Goal: Information Seeking & Learning: Compare options

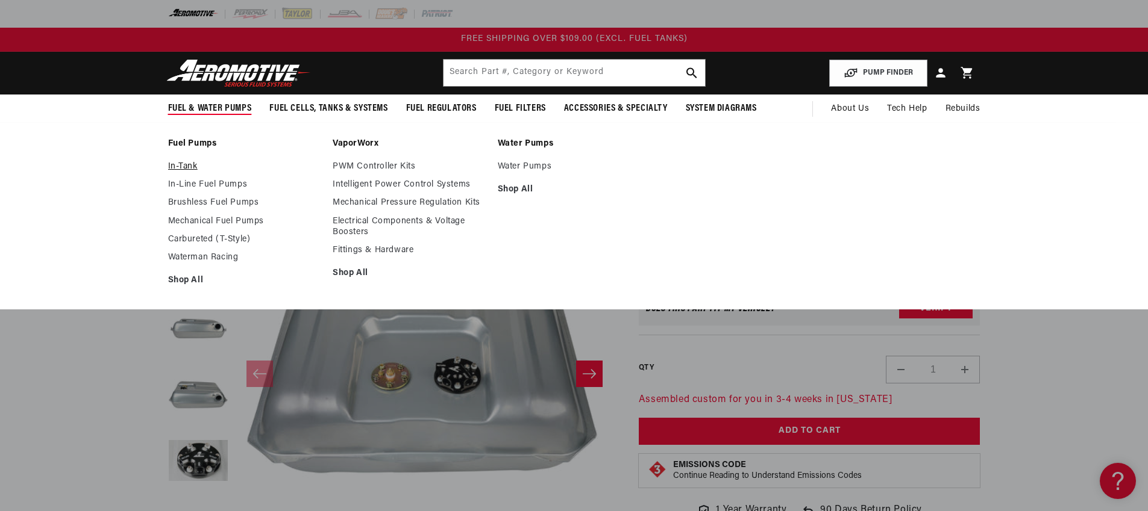
click at [185, 166] on link "In-Tank" at bounding box center [244, 166] width 153 height 11
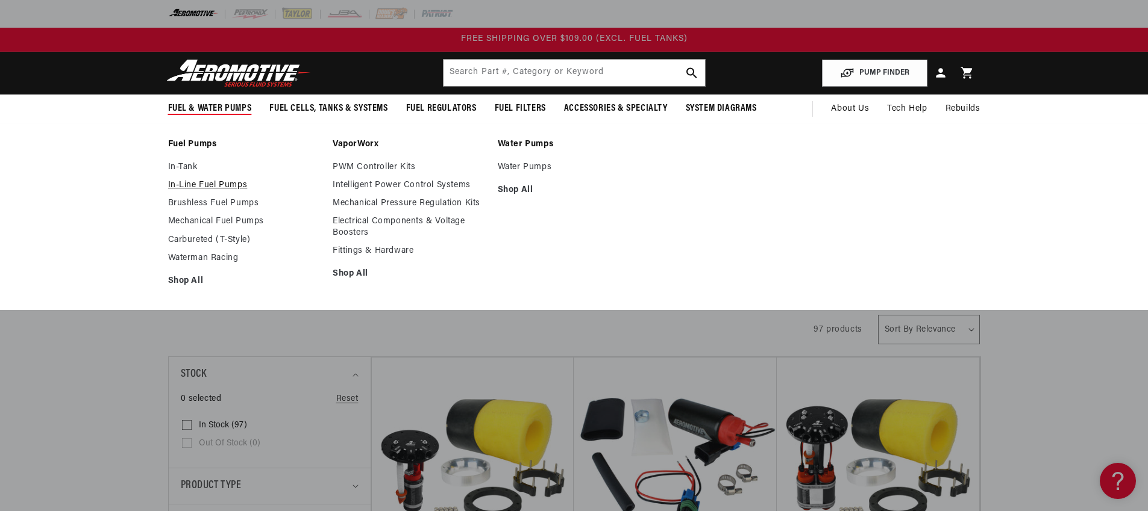
click at [227, 188] on link "In-Line Fuel Pumps" at bounding box center [244, 185] width 153 height 11
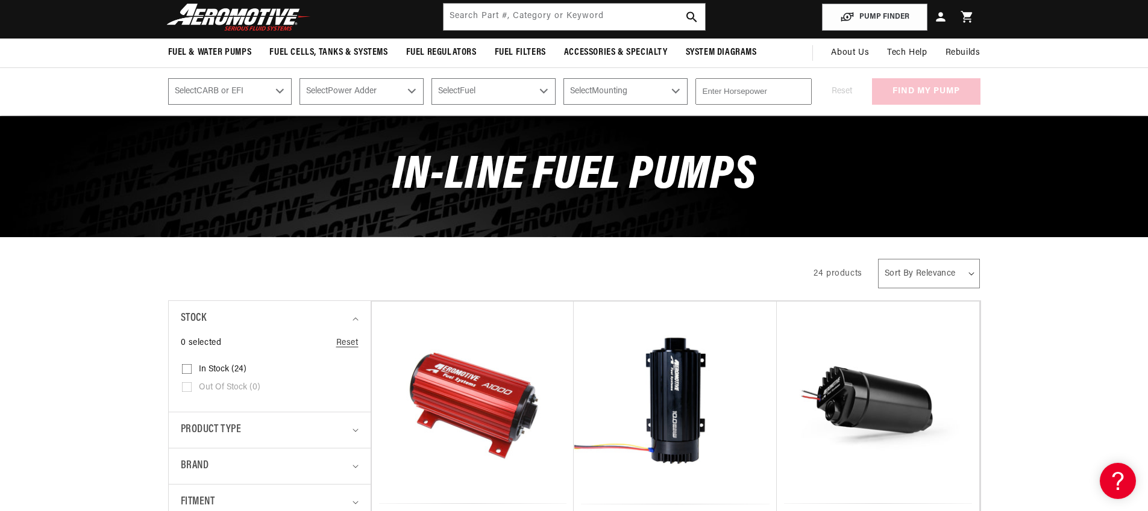
scroll to position [213, 0]
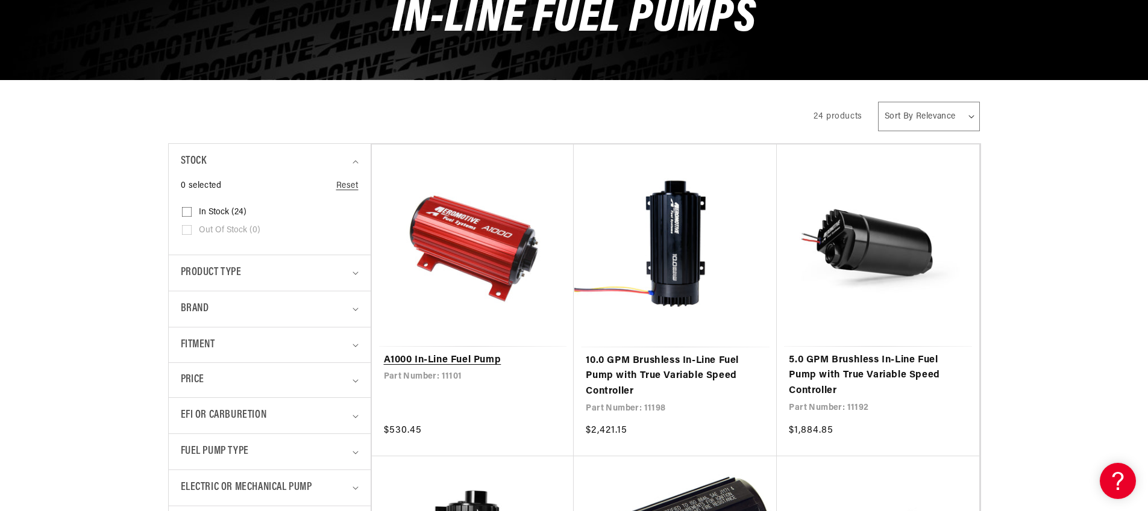
click at [445, 360] on link "A1000 In-Line Fuel Pump" at bounding box center [473, 361] width 178 height 16
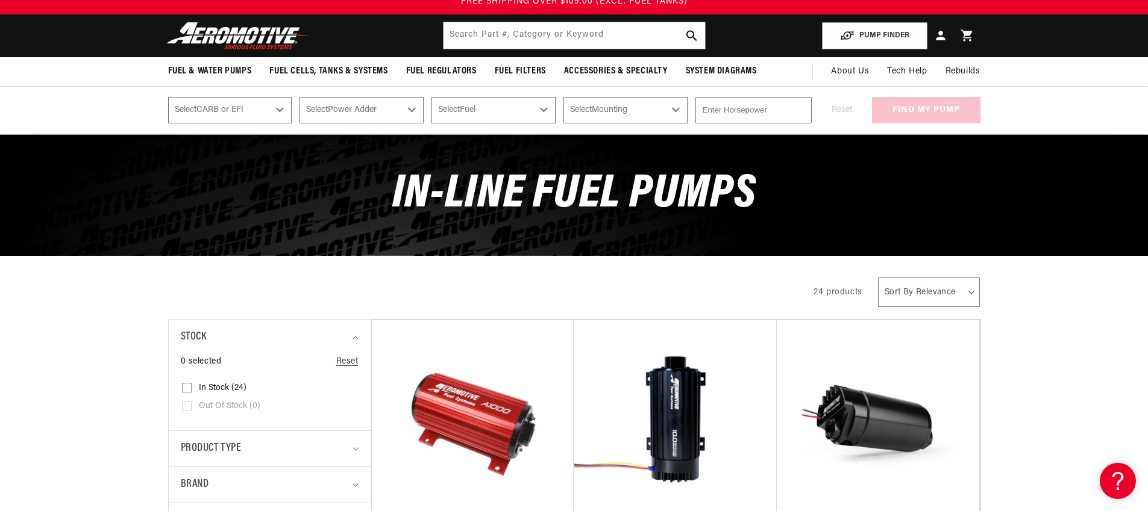
scroll to position [0, 0]
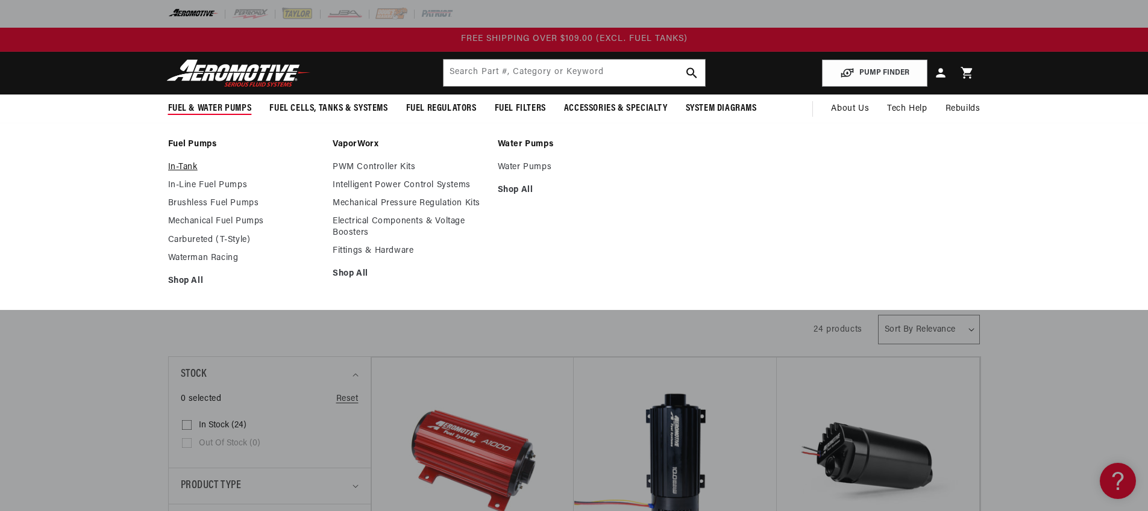
click at [188, 169] on link "In-Tank" at bounding box center [244, 167] width 153 height 11
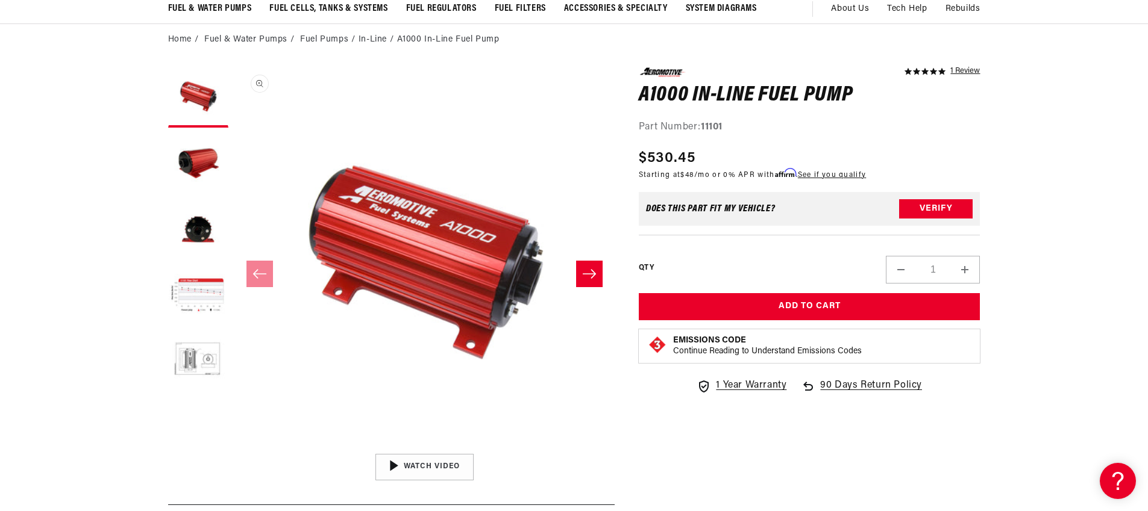
scroll to position [102, 0]
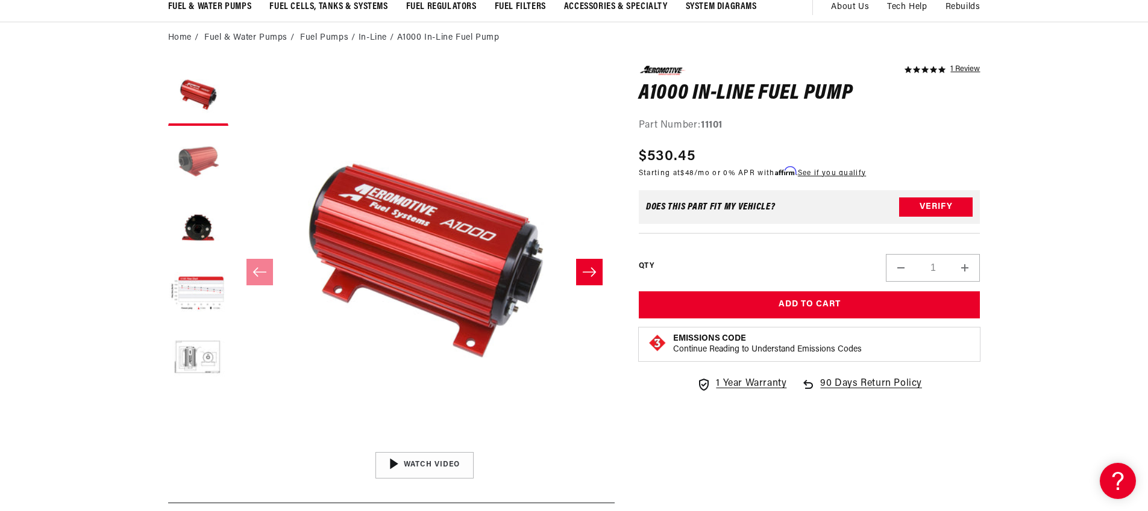
click at [208, 164] on button "Load image 2 in gallery view" at bounding box center [198, 162] width 60 height 60
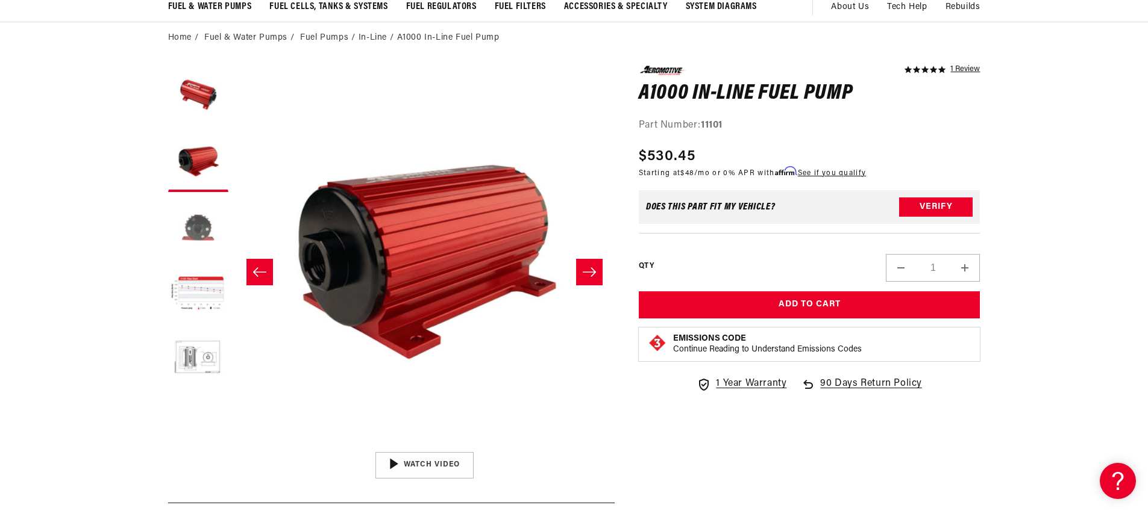
click at [199, 230] on button "Load image 3 in gallery view" at bounding box center [198, 228] width 60 height 60
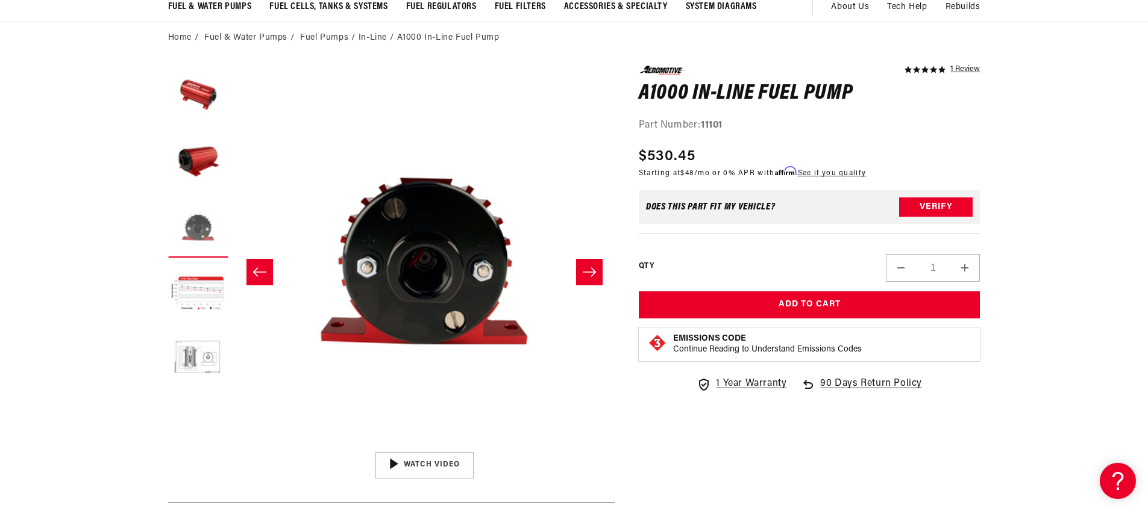
scroll to position [1, 761]
click at [190, 290] on button "Load image 4 in gallery view" at bounding box center [198, 294] width 60 height 60
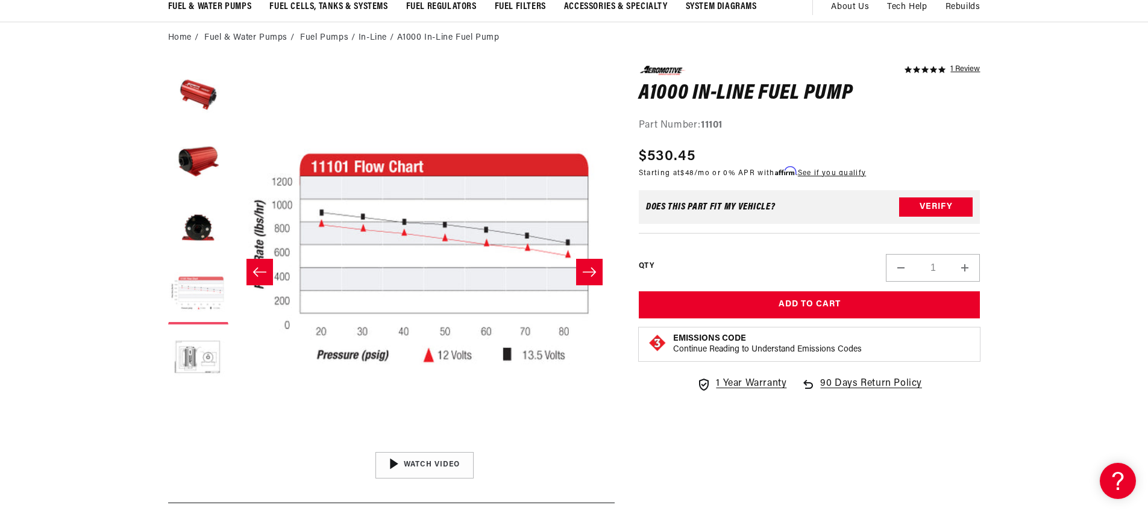
scroll to position [1, 1141]
click at [196, 356] on button "Load image 5 in gallery view" at bounding box center [198, 361] width 60 height 60
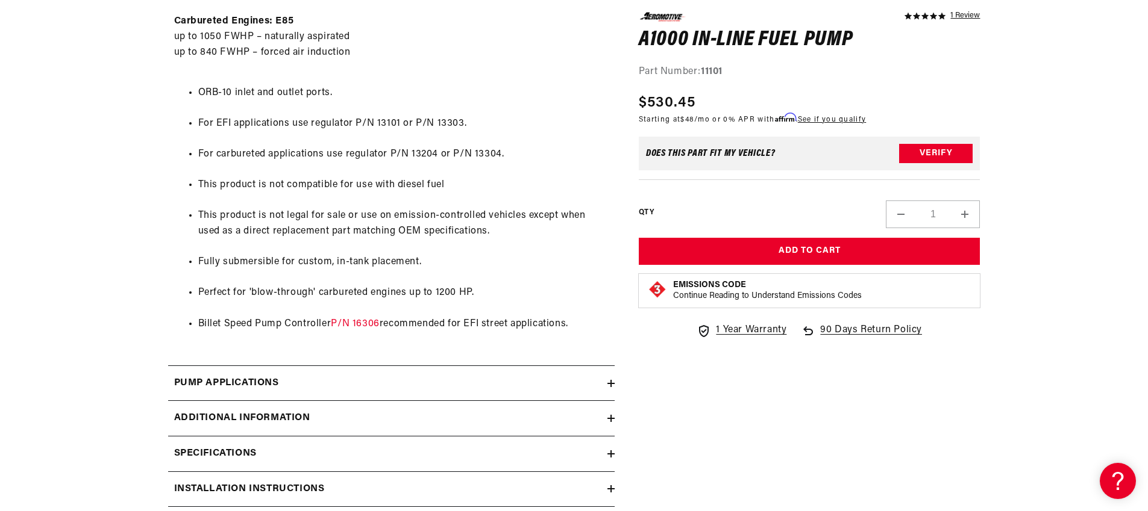
scroll to position [961, 0]
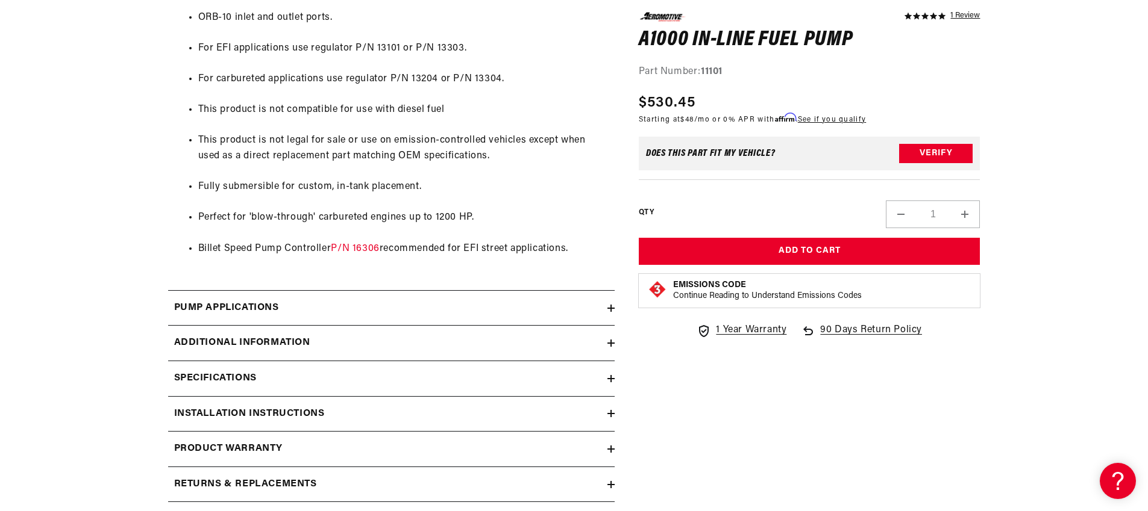
click at [200, 386] on h2 "Specifications" at bounding box center [215, 379] width 83 height 16
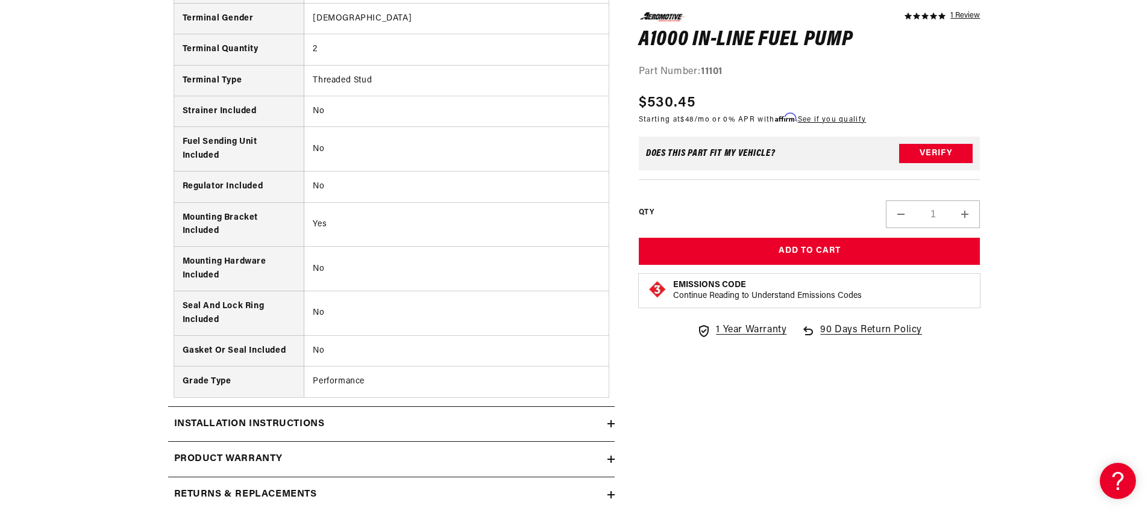
scroll to position [2097, 0]
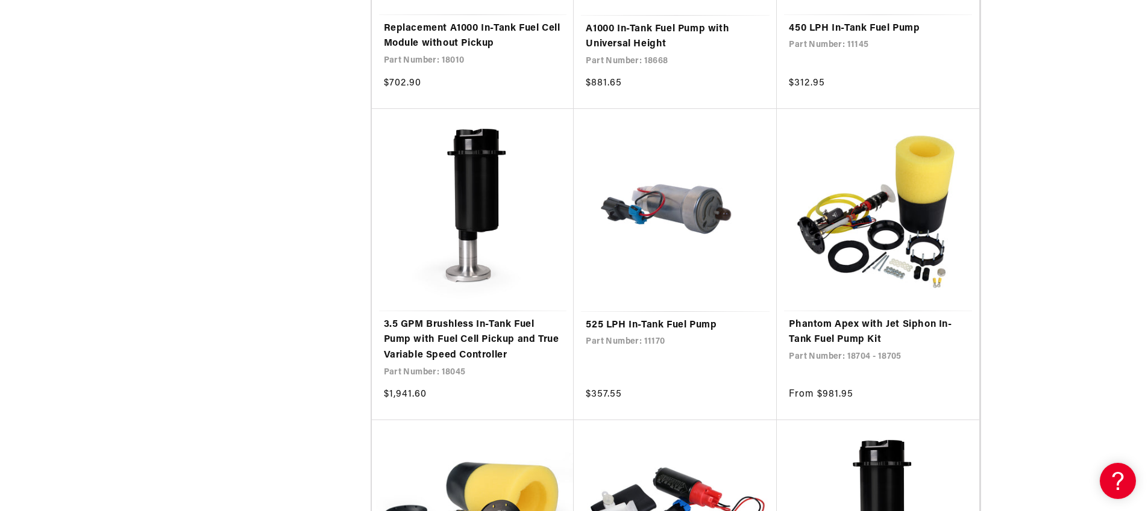
scroll to position [2325, 0]
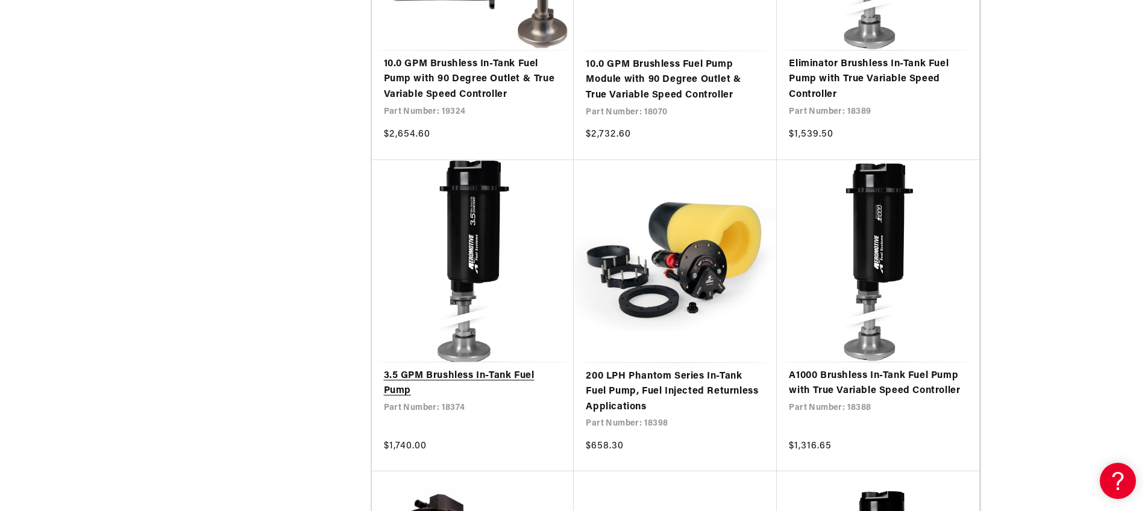
scroll to position [3876, 0]
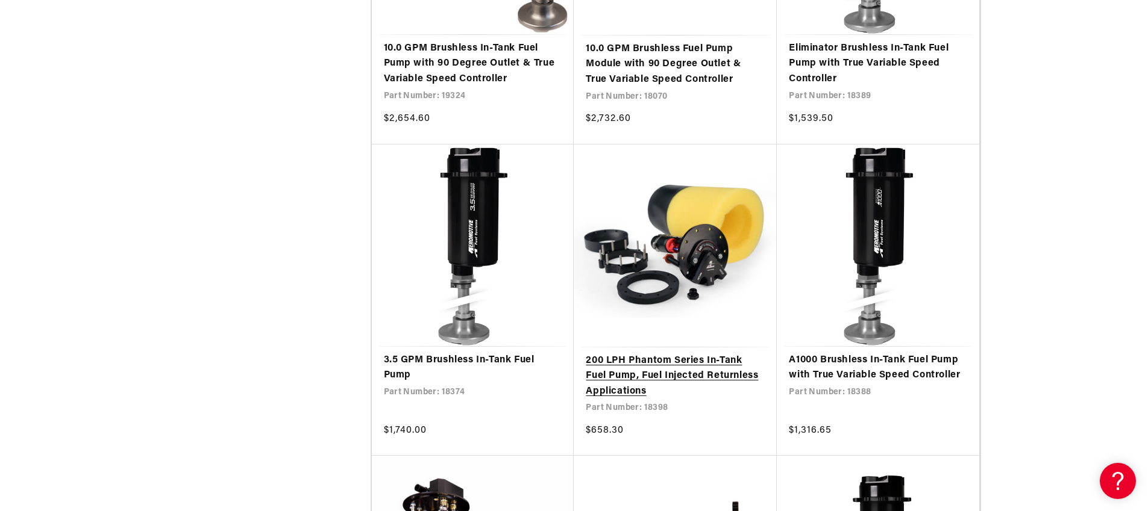
click at [639, 377] on link "200 LPH Phantom Series In-Tank Fuel Pump, Fuel Injected Returnless Applications" at bounding box center [675, 377] width 179 height 46
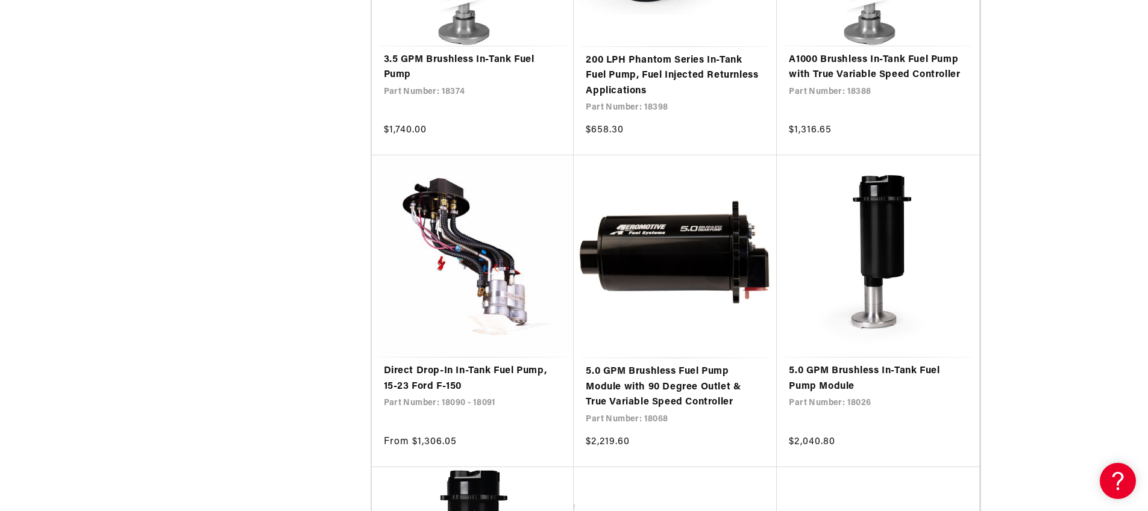
scroll to position [4178, 0]
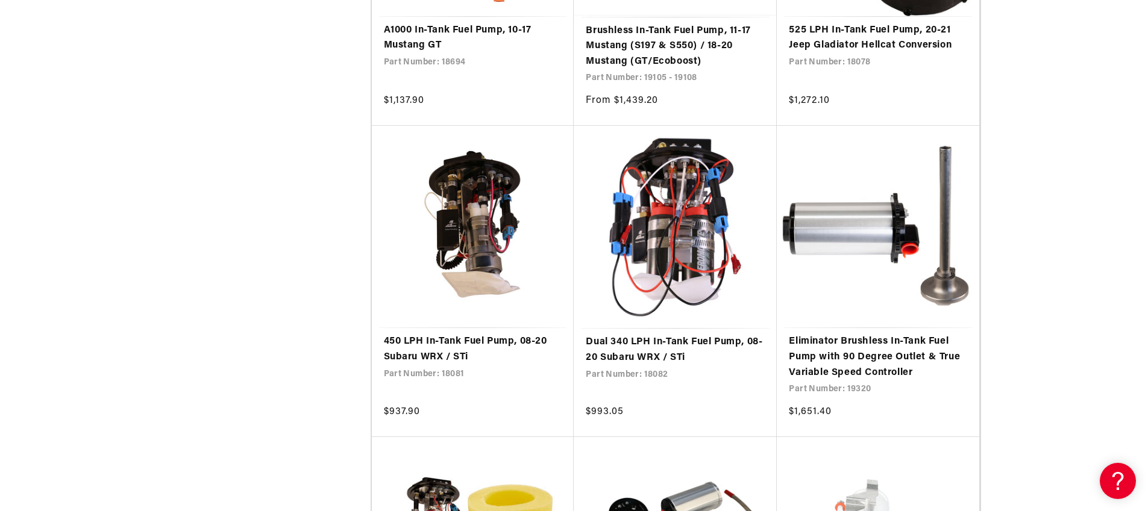
scroll to position [6469, 0]
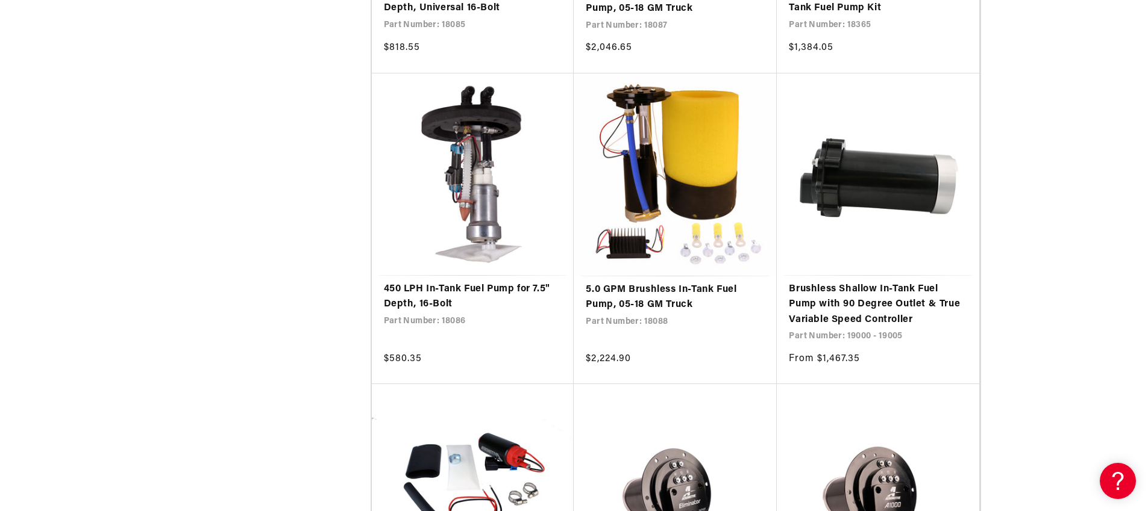
scroll to position [9758, 0]
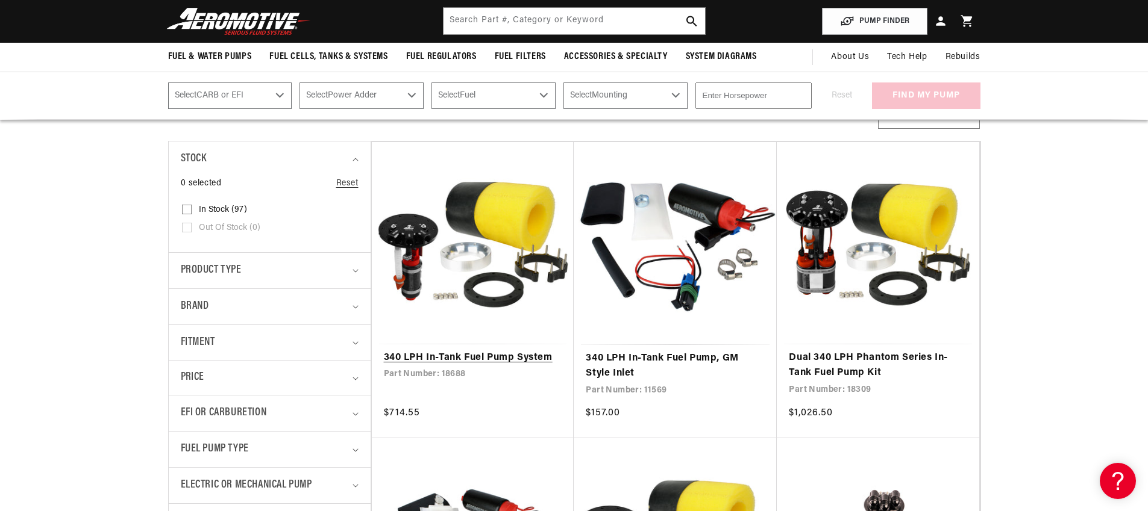
scroll to position [189, 0]
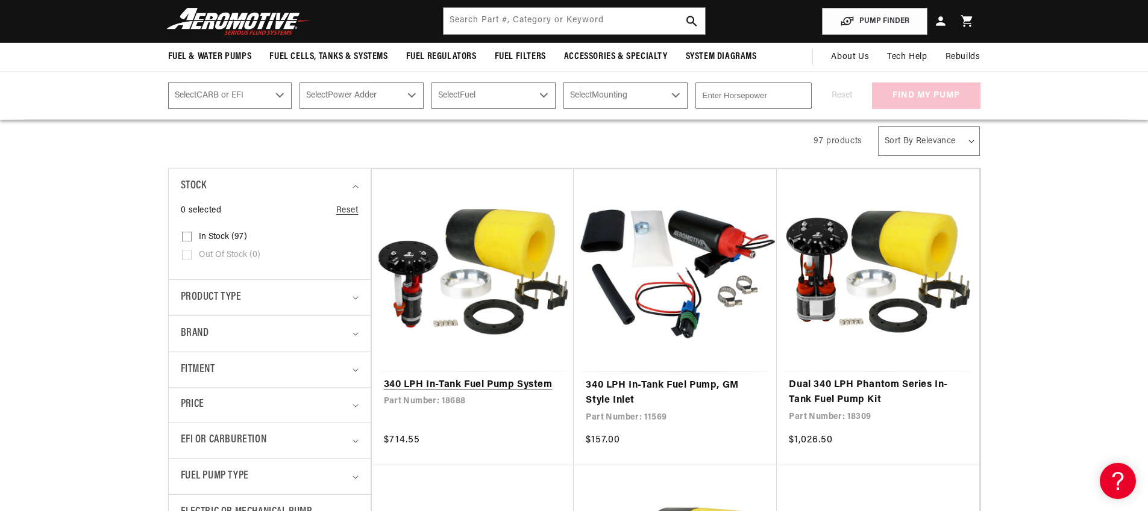
click at [513, 388] on link "340 LPH In-Tank Fuel Pump System" at bounding box center [473, 386] width 178 height 16
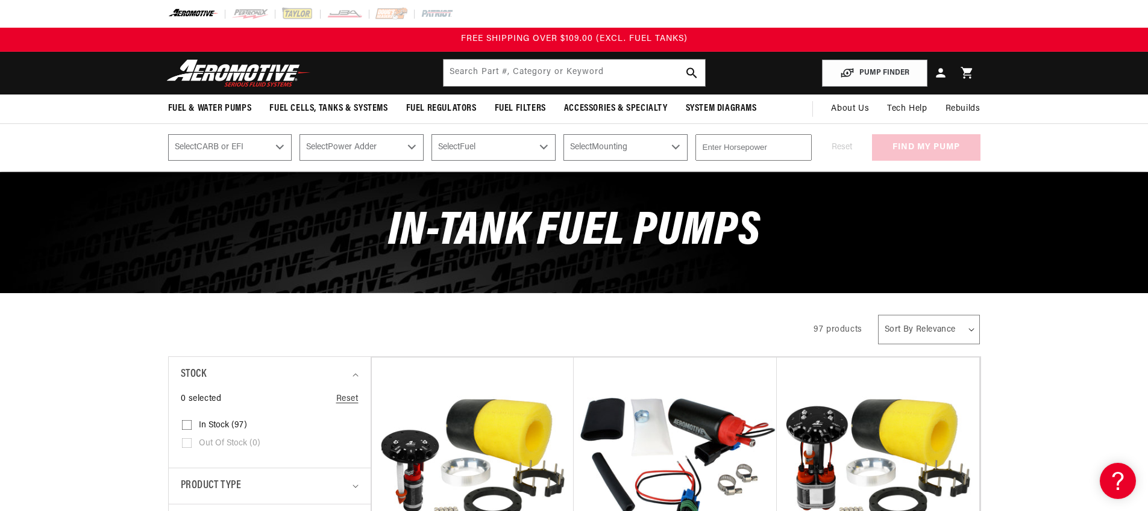
scroll to position [395, 0]
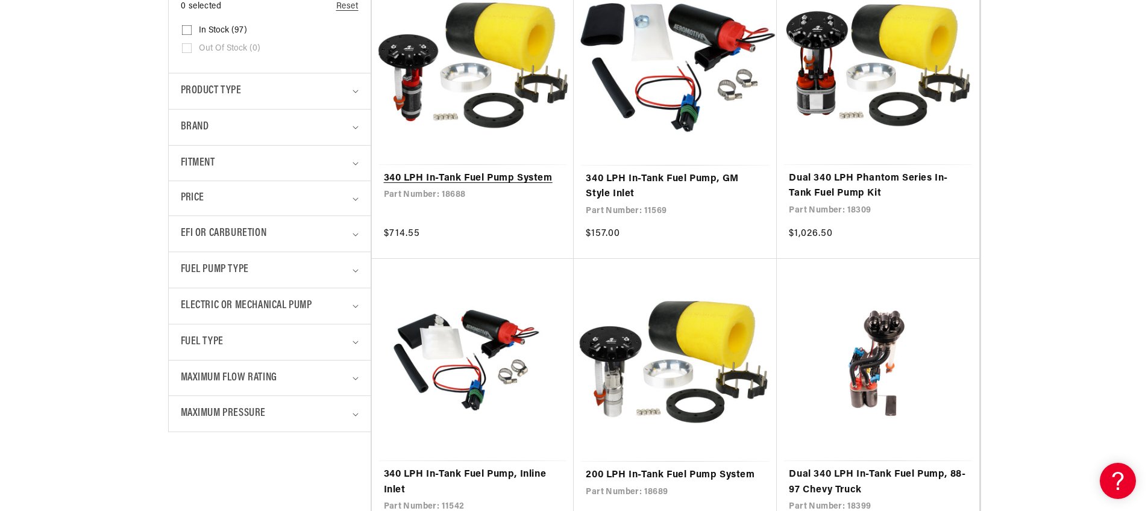
click at [443, 181] on link "340 LPH In-Tank Fuel Pump System" at bounding box center [473, 179] width 178 height 16
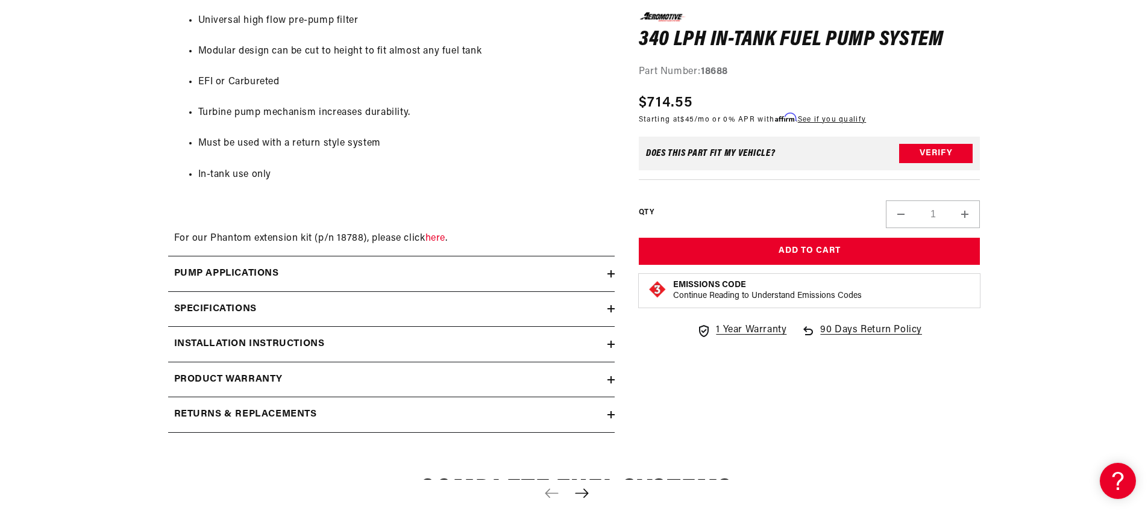
scroll to position [1269, 0]
click at [210, 315] on summary "Specifications" at bounding box center [391, 309] width 446 height 35
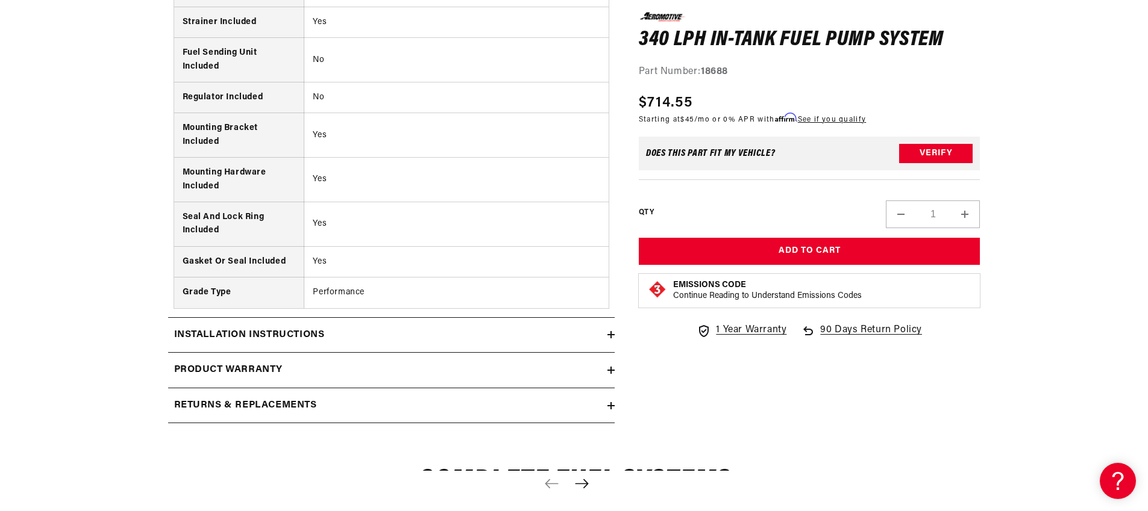
scroll to position [2235, 0]
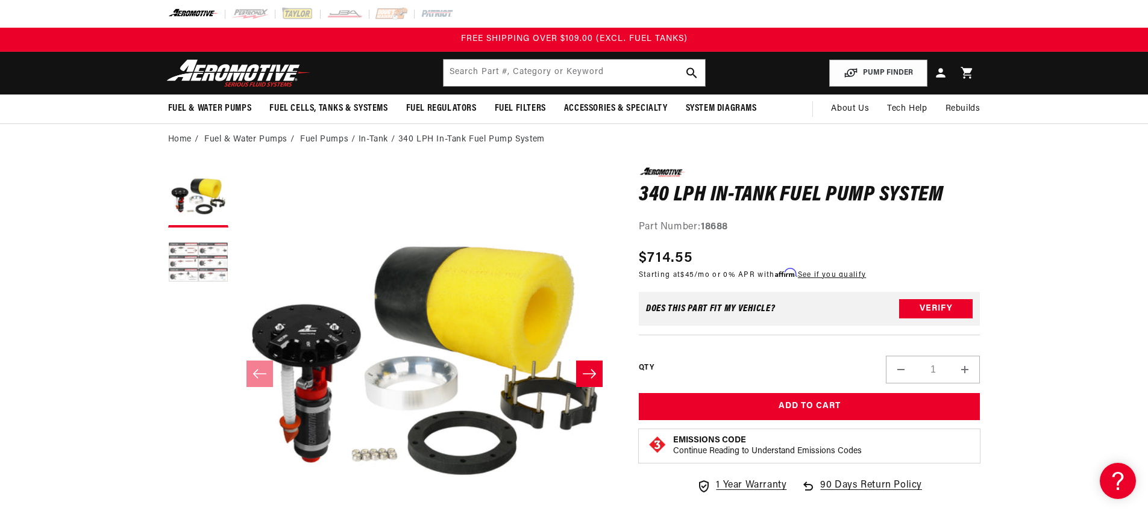
click at [208, 254] on button "Load image 2 in gallery view" at bounding box center [198, 264] width 60 height 60
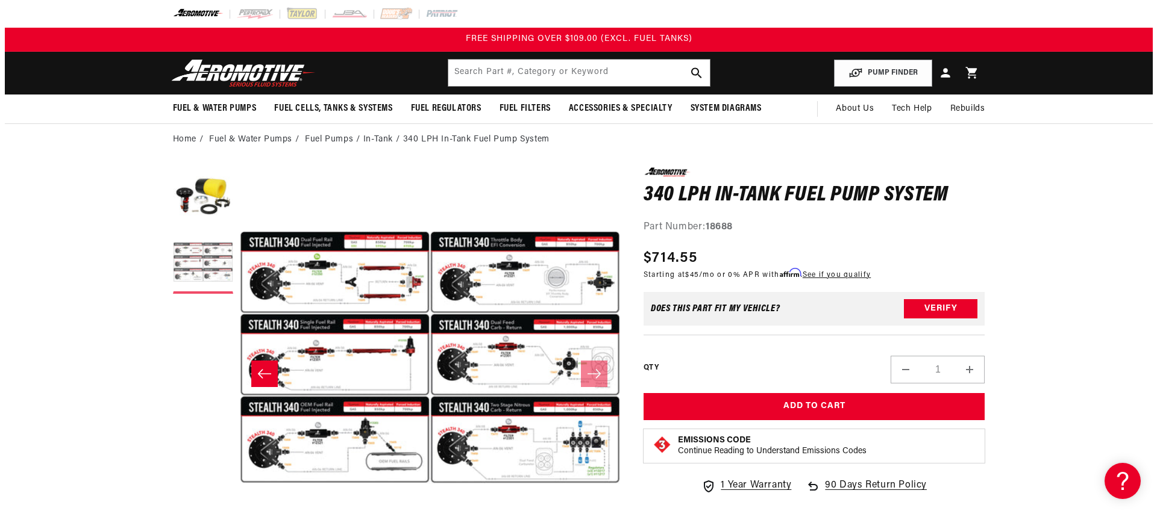
scroll to position [0, 380]
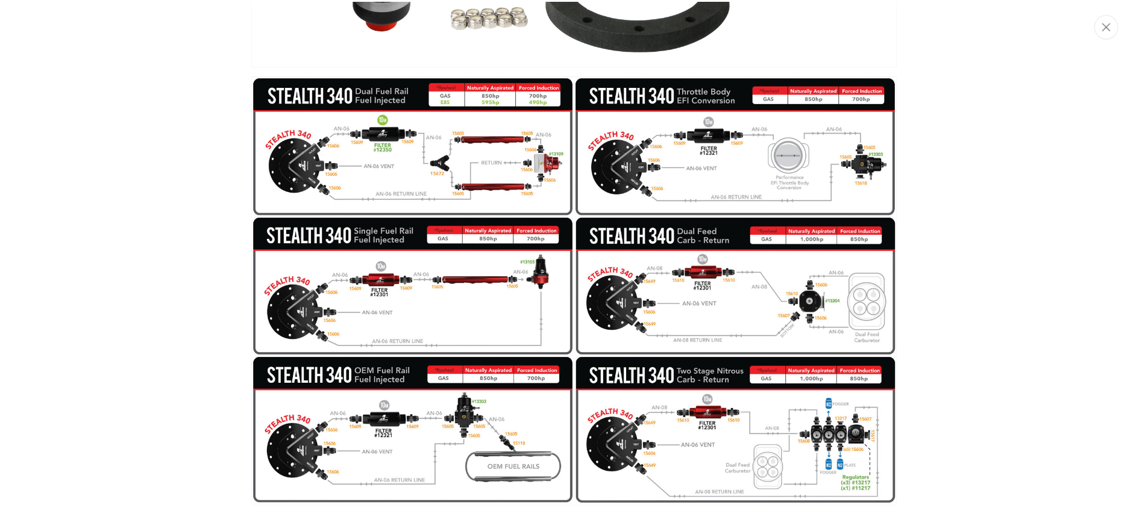
scroll to position [384, 0]
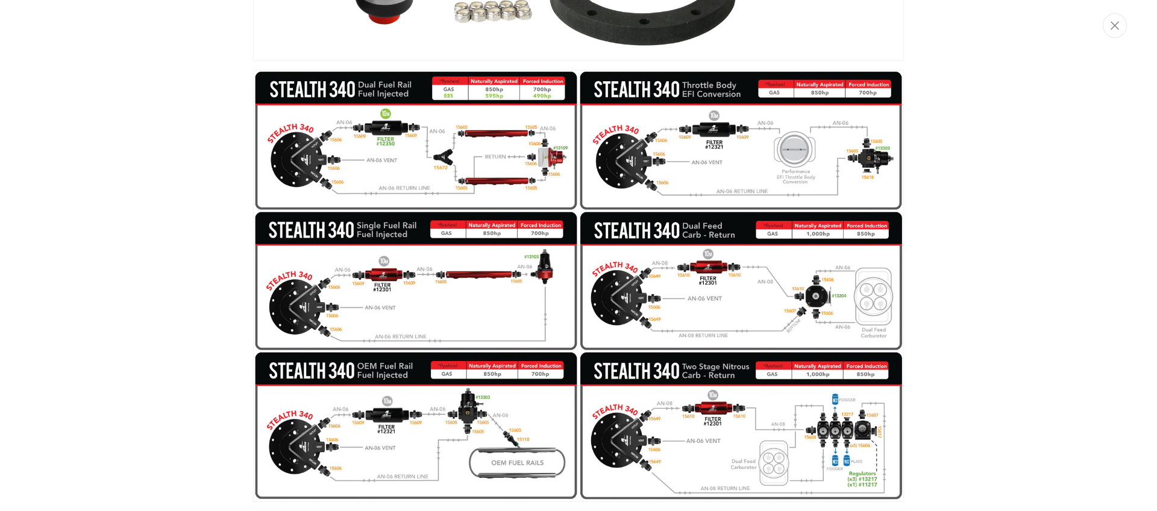
click at [471, 431] on img "Media gallery" at bounding box center [578, 286] width 651 height 433
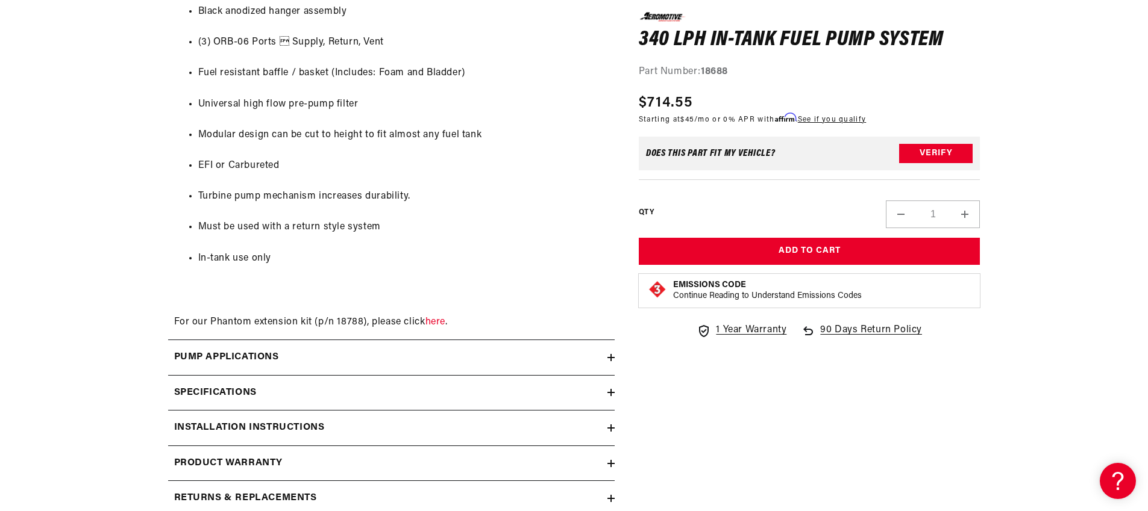
scroll to position [1197, 0]
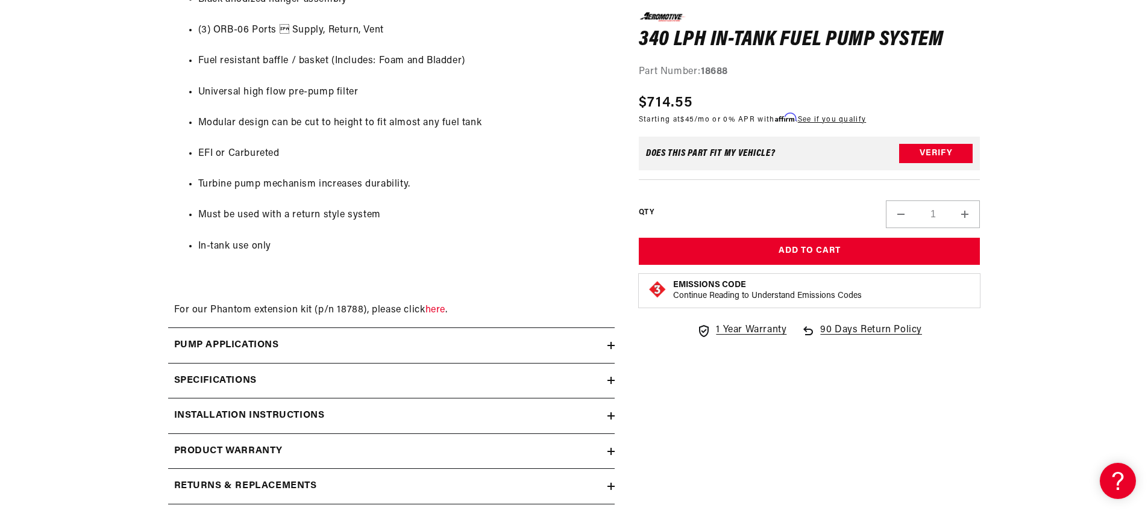
click at [243, 389] on h2 "Specifications" at bounding box center [215, 381] width 83 height 16
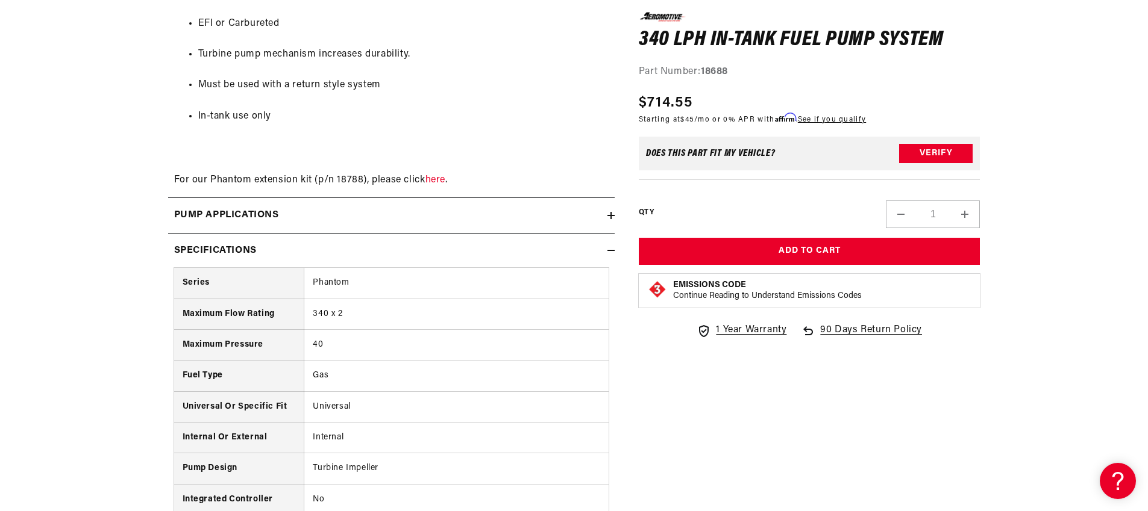
scroll to position [1333, 0]
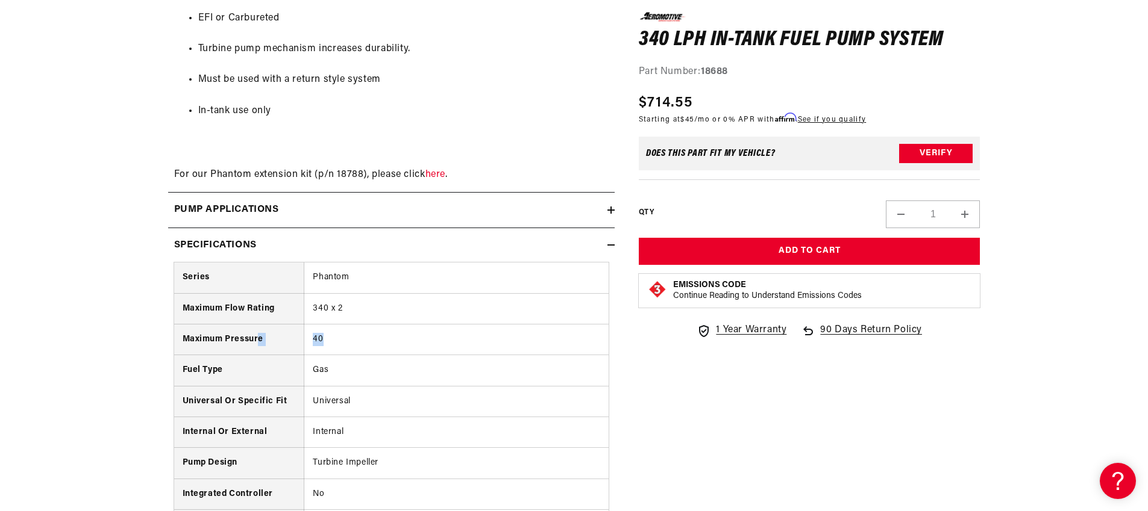
click at [254, 355] on tr "Maximum Pressure 40" at bounding box center [391, 339] width 434 height 31
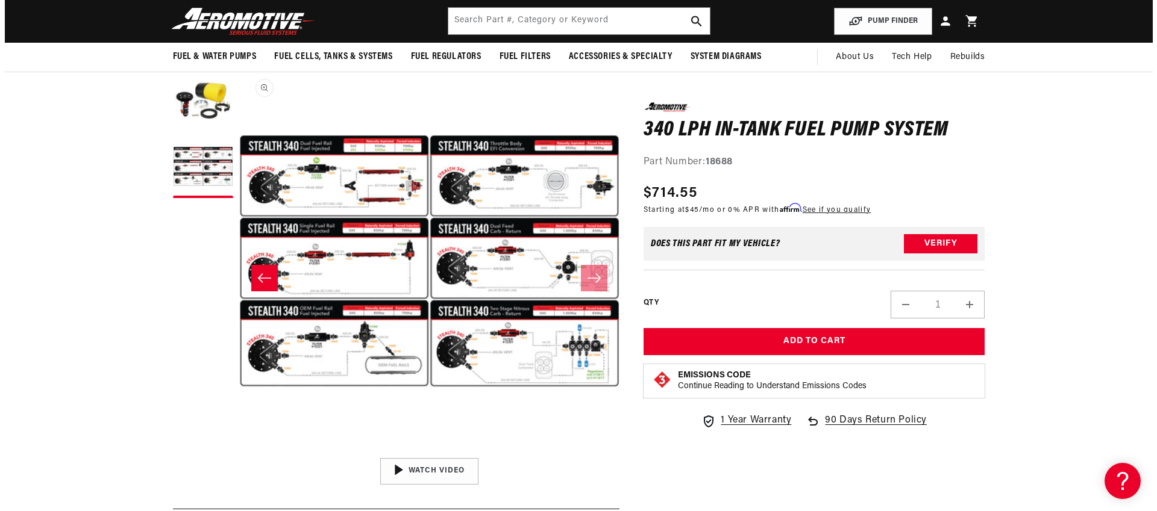
scroll to position [0, 380]
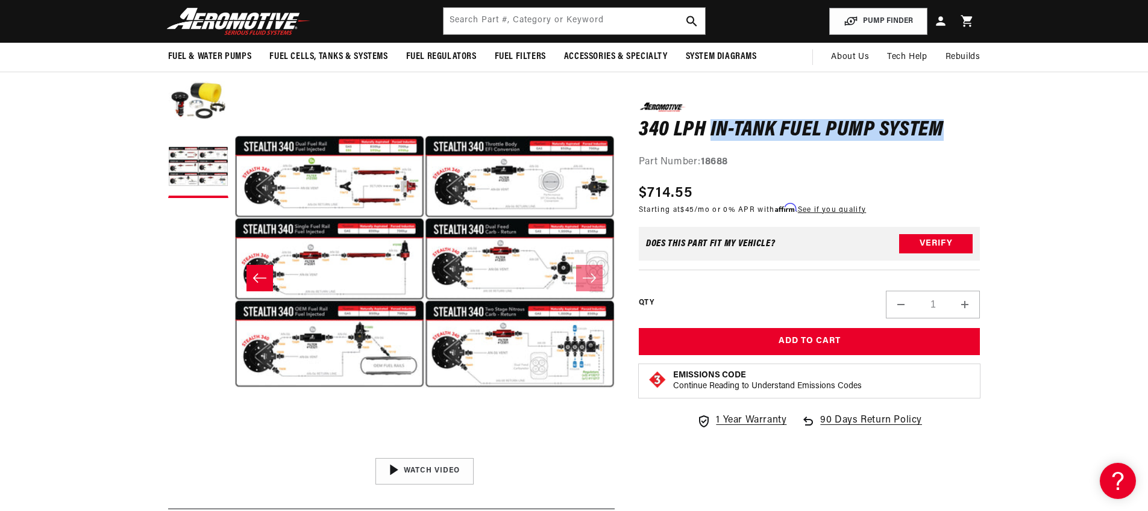
drag, startPoint x: 713, startPoint y: 131, endPoint x: 942, endPoint y: 136, distance: 229.6
click at [942, 136] on h1 "340 LPH In-Tank Fuel Pump System" at bounding box center [810, 129] width 342 height 19
copy h1 "In-Tank Fuel Pump System"
click at [234, 452] on button "Open media 2 in modal" at bounding box center [234, 452] width 0 height 0
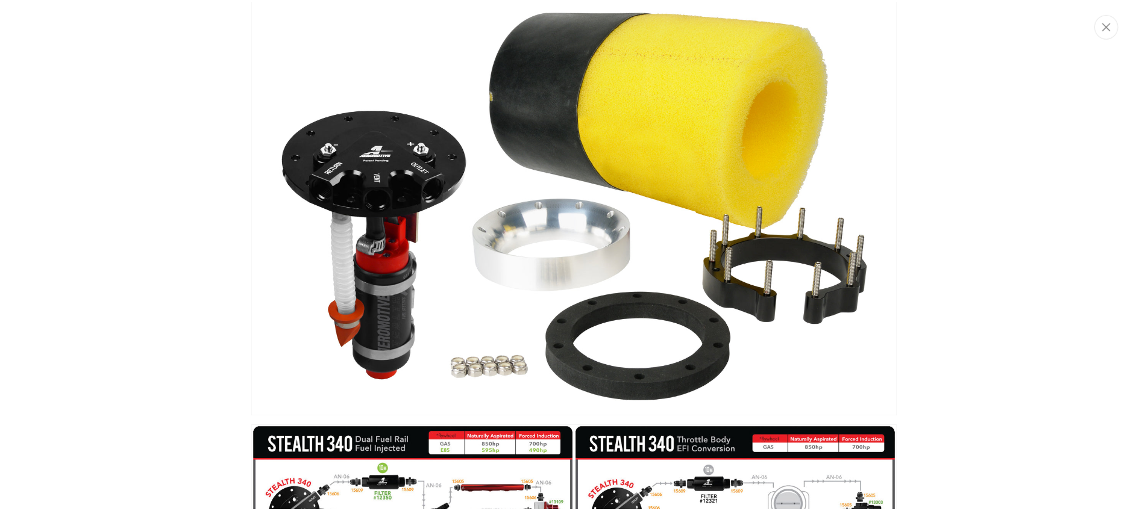
scroll to position [0, 0]
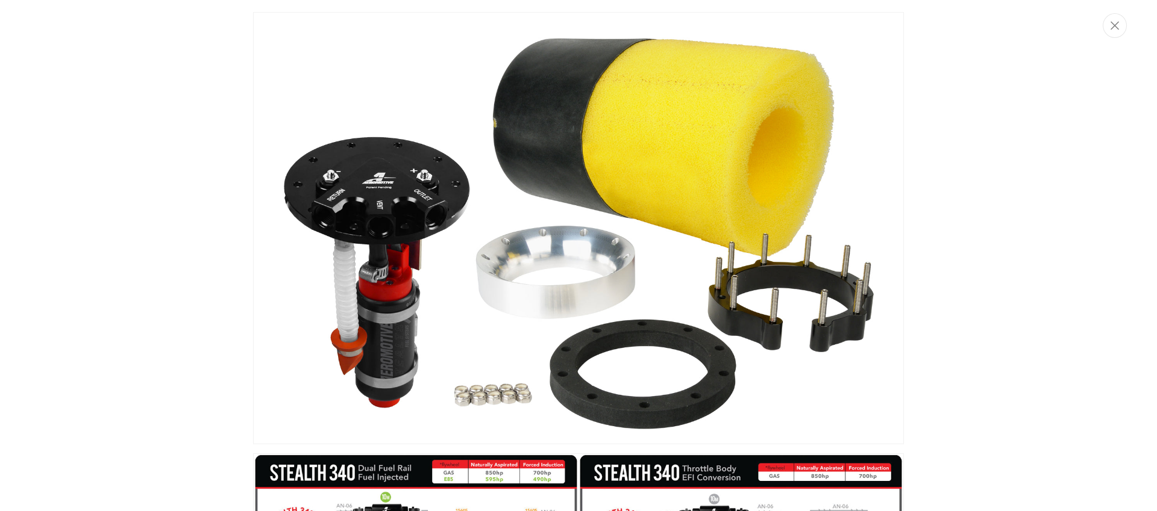
click at [1110, 37] on div "Media gallery" at bounding box center [578, 255] width 1157 height 511
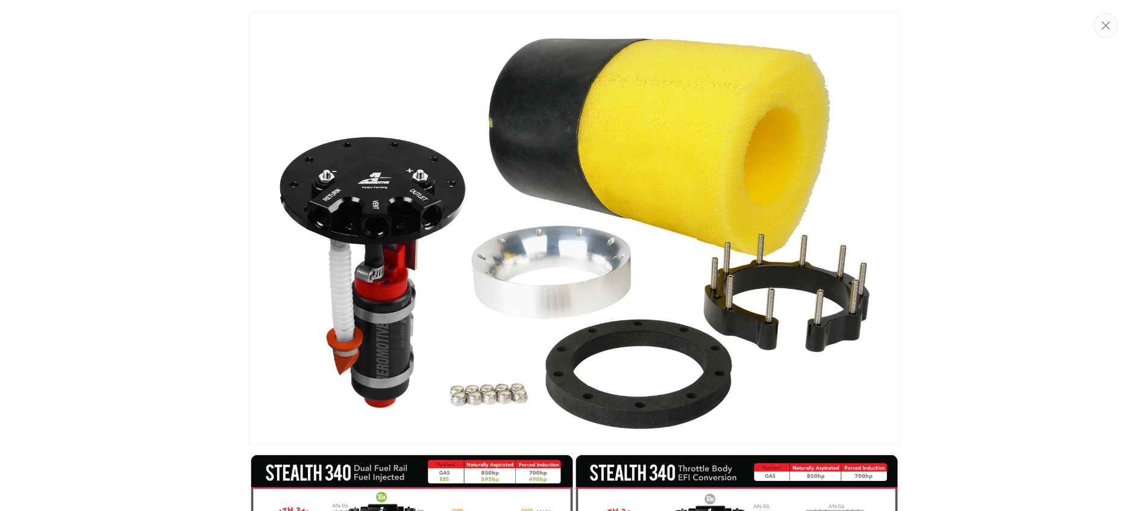
scroll to position [1, 380]
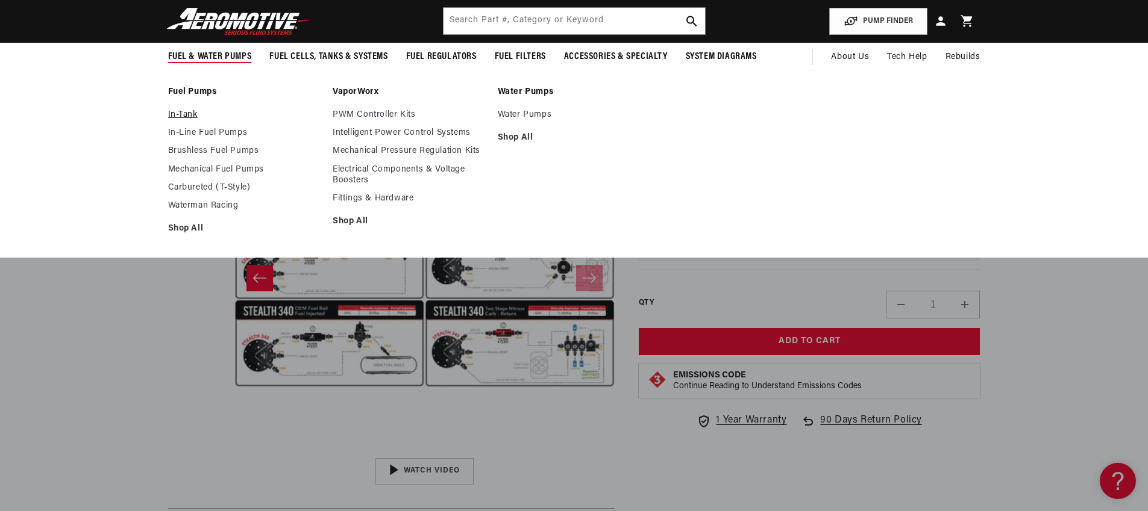
click at [188, 116] on link "In-Tank" at bounding box center [244, 115] width 153 height 11
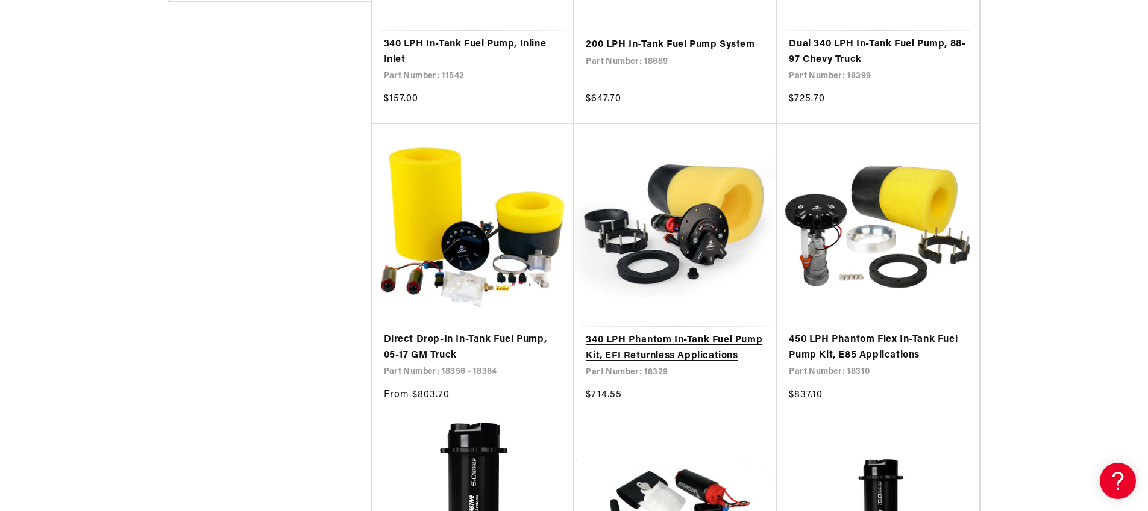
scroll to position [837, 0]
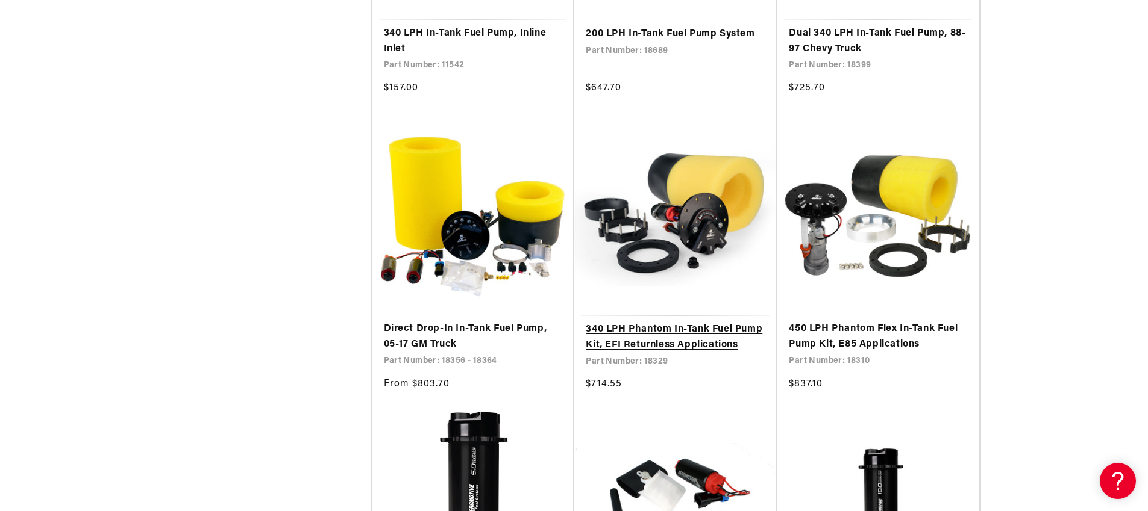
click at [689, 343] on link "340 LPH Phantom In-Tank Fuel Pump Kit, EFI Returnless Applications" at bounding box center [675, 337] width 179 height 31
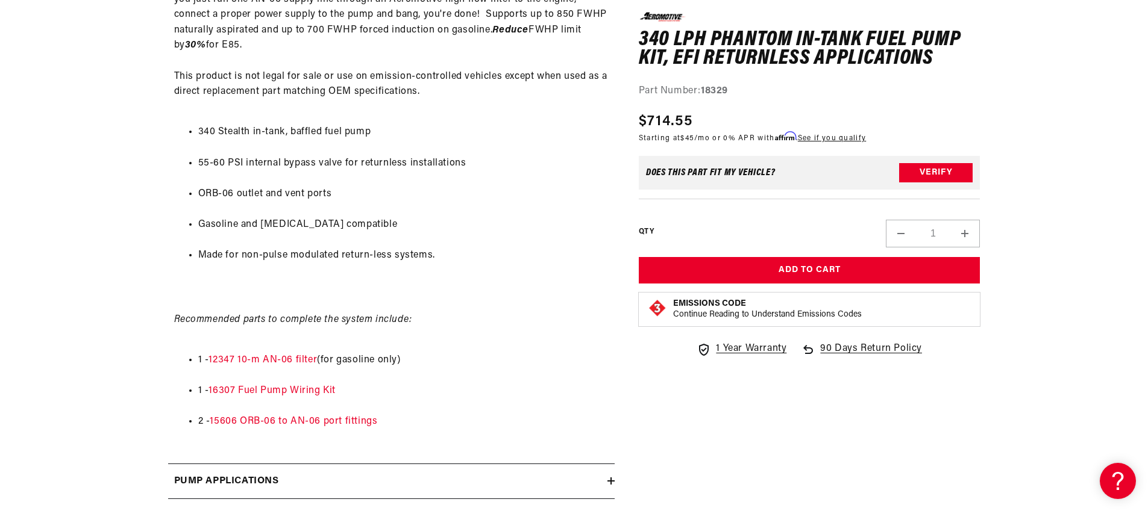
scroll to position [710, 0]
click at [354, 425] on link "15606 ORB-06 to AN-06 port fittings" at bounding box center [293, 421] width 167 height 10
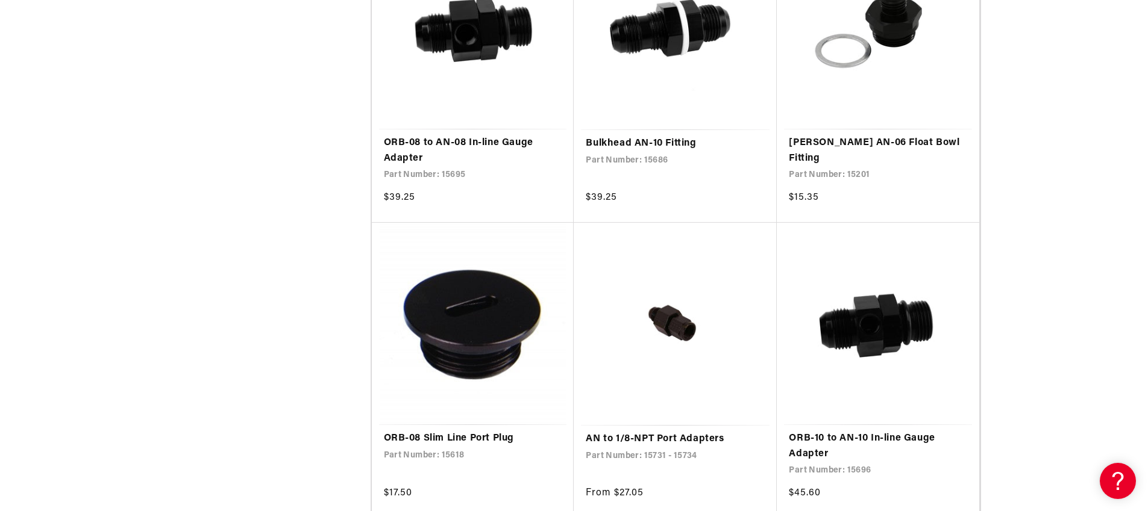
scroll to position [1679, 0]
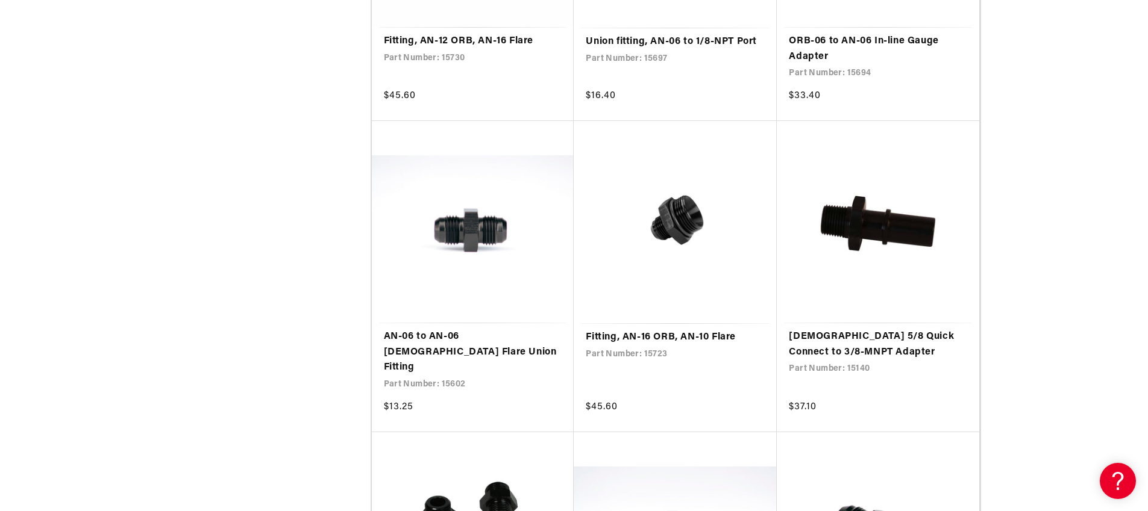
scroll to position [2997, 0]
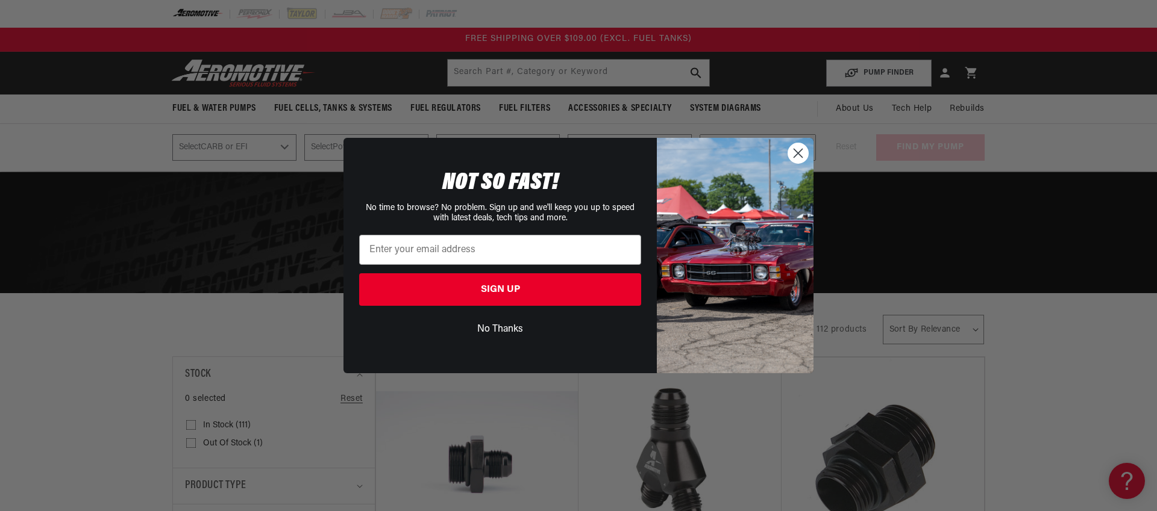
click at [794, 149] on icon "Close dialog" at bounding box center [798, 153] width 8 height 8
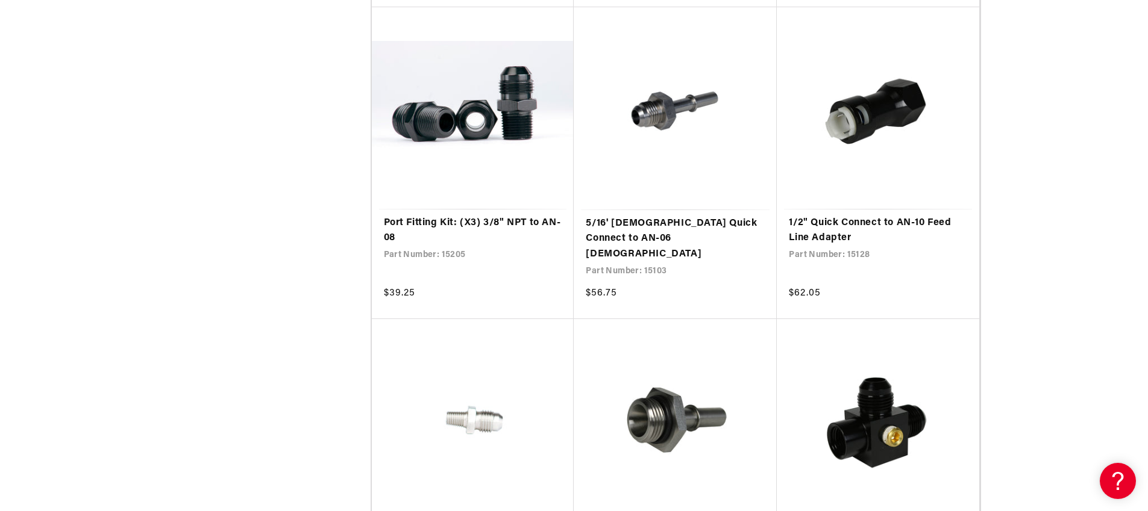
scroll to position [8554, 0]
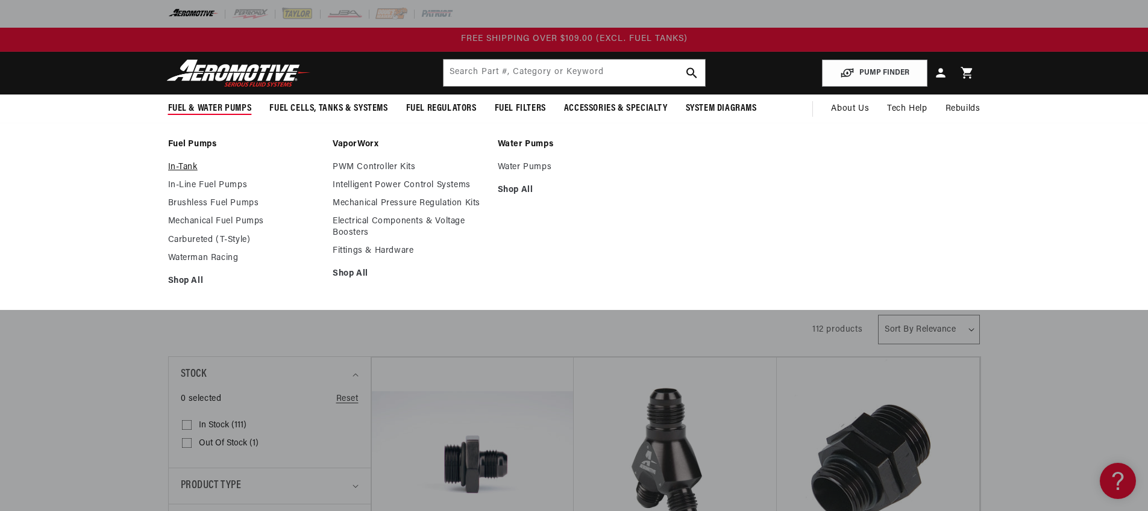
click at [188, 165] on link "In-Tank" at bounding box center [244, 167] width 153 height 11
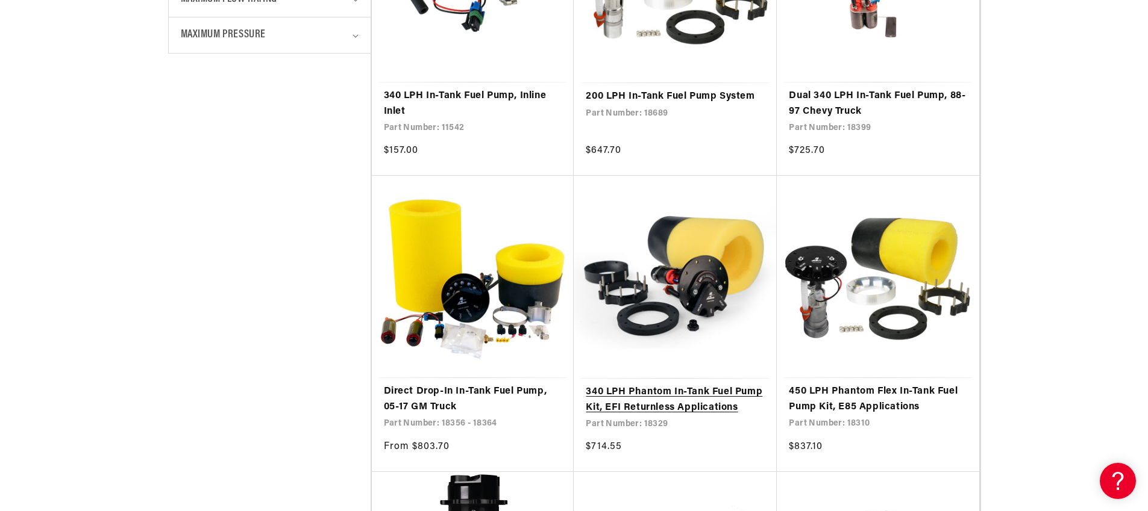
scroll to position [777, 0]
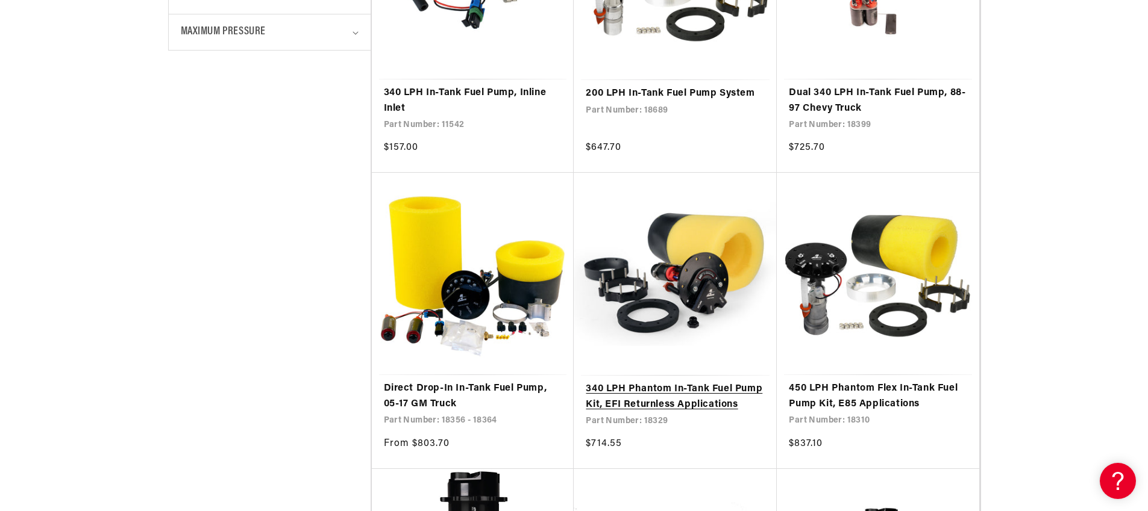
click at [689, 408] on link "340 LPH Phantom In-Tank Fuel Pump Kit, EFI Returnless Applications" at bounding box center [675, 397] width 179 height 31
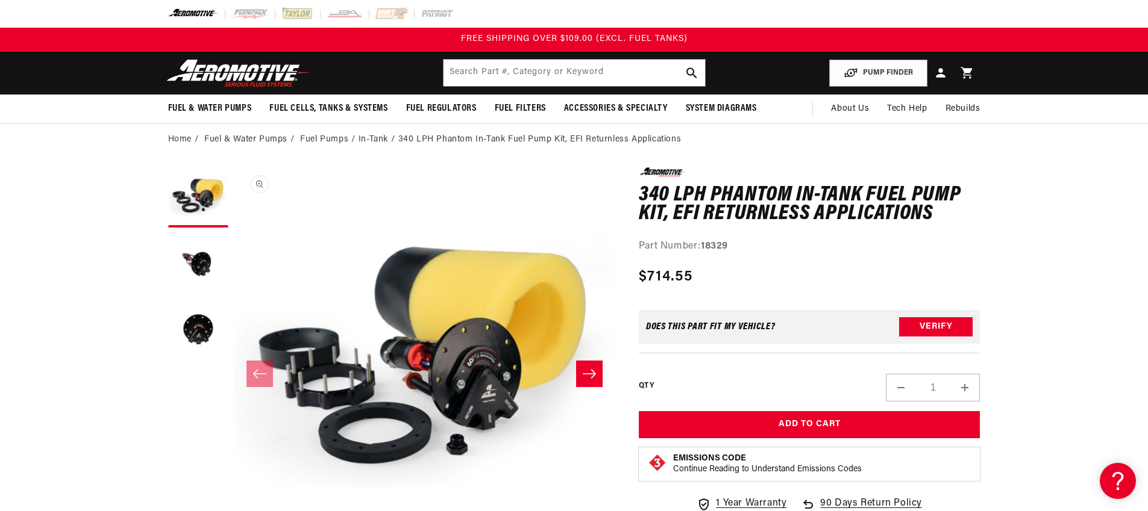
scroll to position [1, 0]
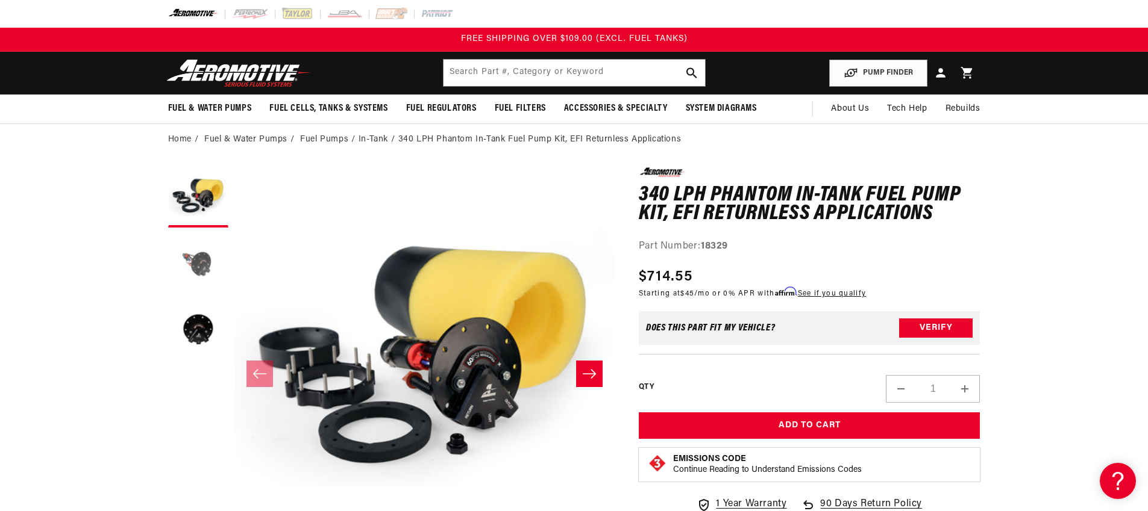
click at [197, 265] on button "Load image 2 in gallery view" at bounding box center [198, 264] width 60 height 60
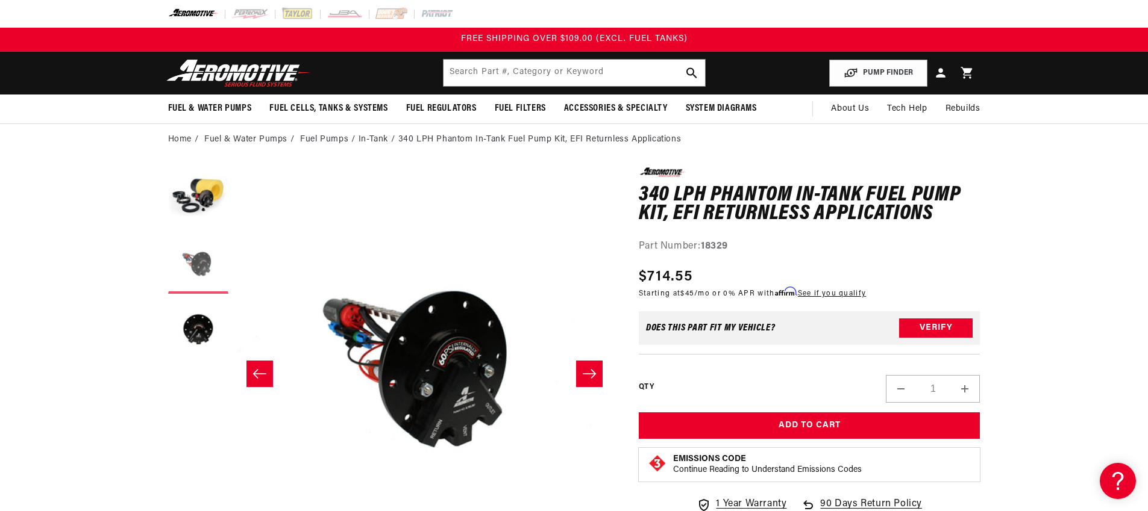
scroll to position [1, 380]
click at [197, 328] on button "Load image 3 in gallery view" at bounding box center [198, 330] width 60 height 60
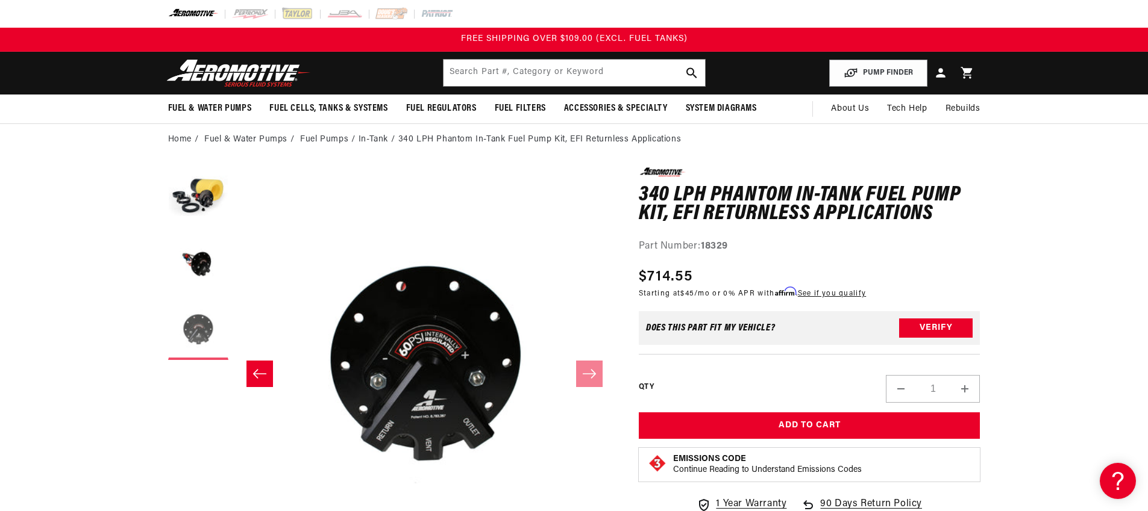
scroll to position [1, 761]
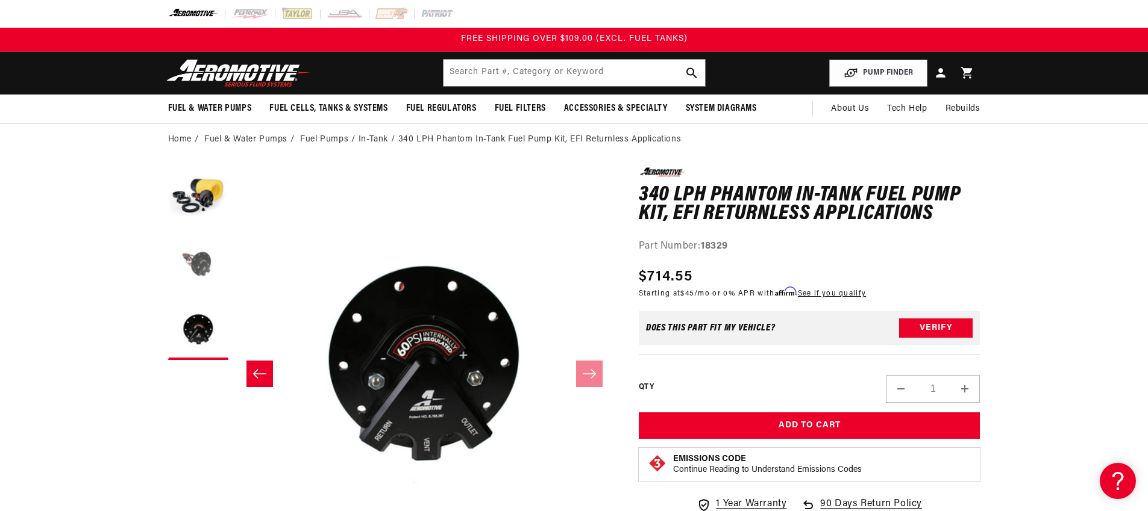
click at [202, 266] on button "Load image 2 in gallery view" at bounding box center [198, 264] width 60 height 60
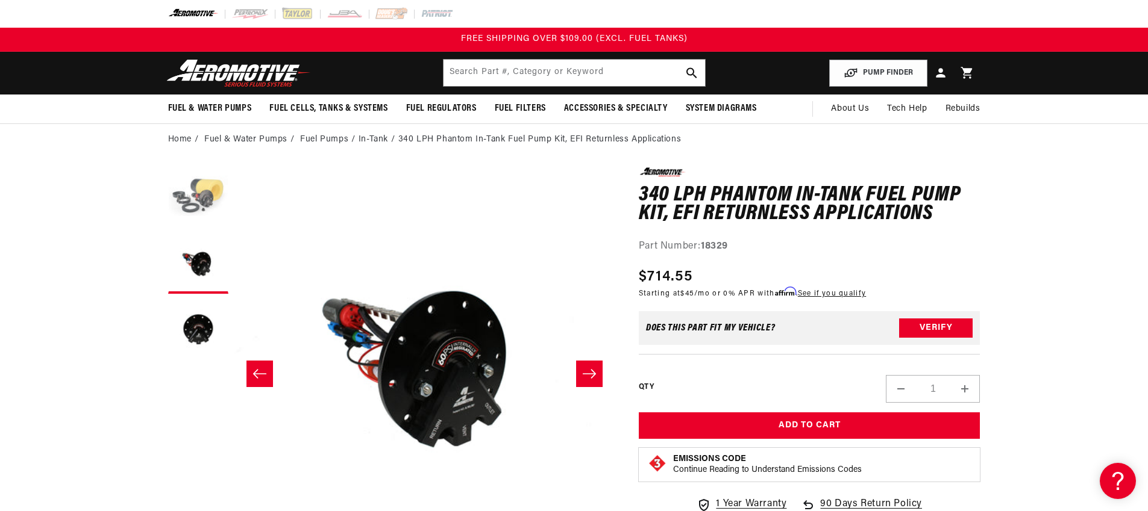
click at [203, 196] on button "Load image 1 in gallery view" at bounding box center [198, 197] width 60 height 60
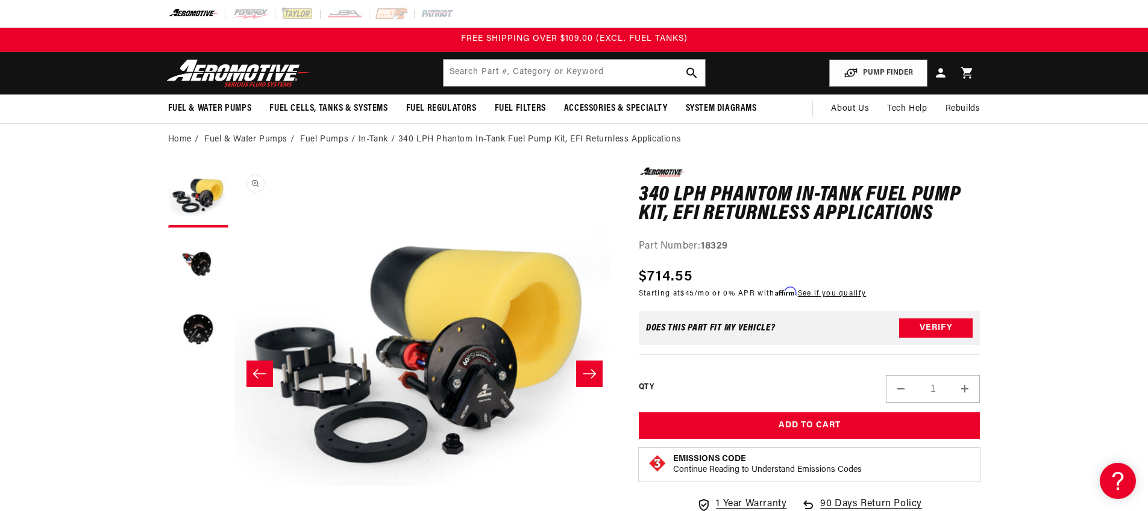
scroll to position [1, 0]
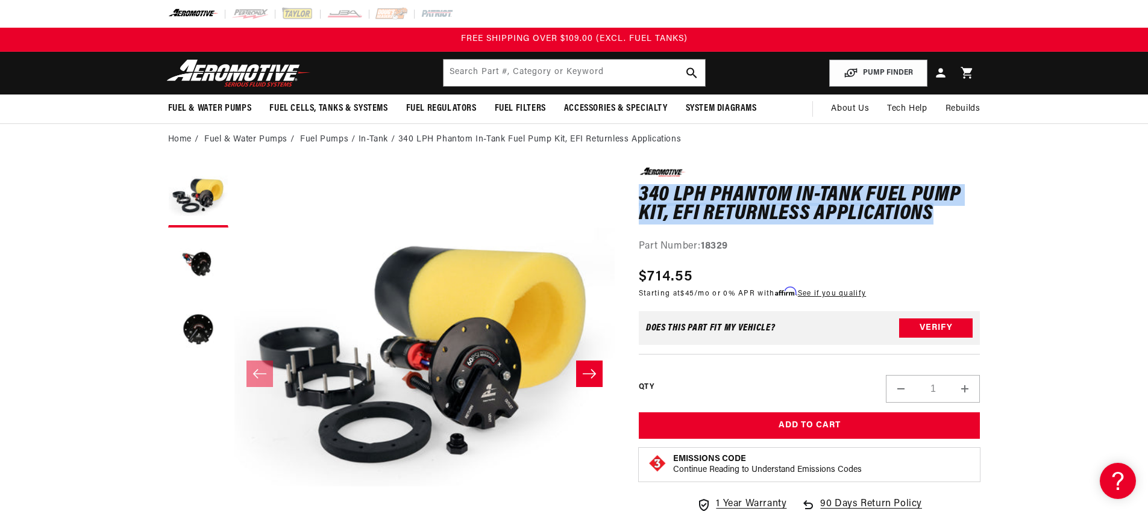
drag, startPoint x: 640, startPoint y: 198, endPoint x: 946, endPoint y: 215, distance: 307.1
click at [946, 215] on h1 "340 LPH Phantom In-Tank Fuel Pump Kit, EFI Returnless Applications" at bounding box center [810, 205] width 342 height 38
click at [196, 263] on button "Load image 2 in gallery view" at bounding box center [198, 264] width 60 height 60
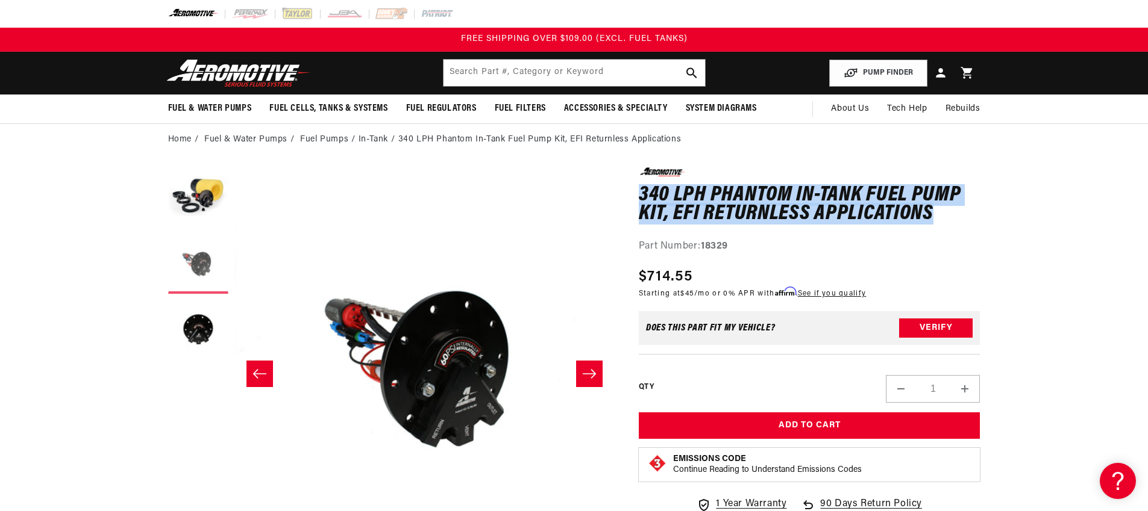
scroll to position [1, 380]
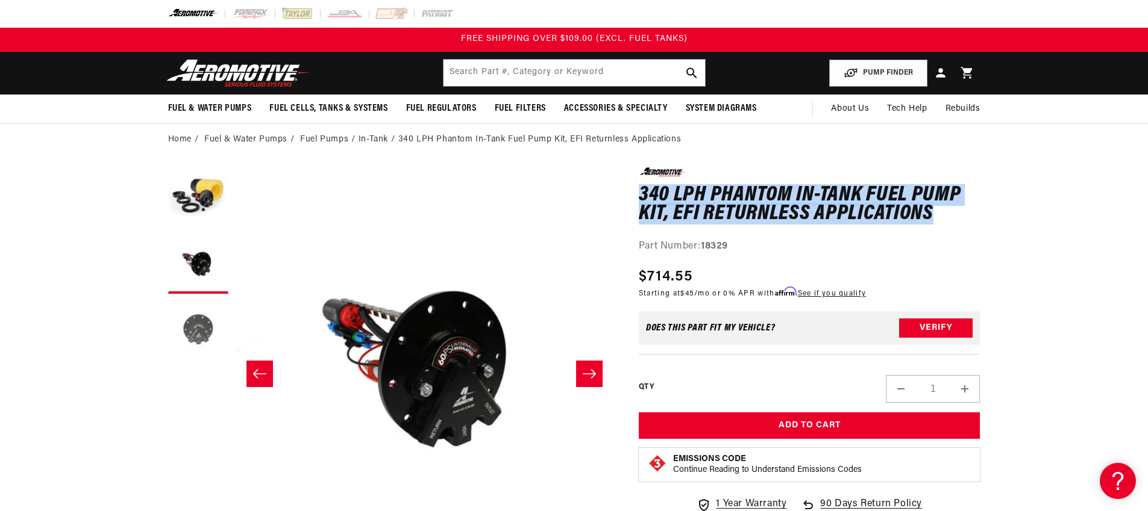
click at [197, 312] on button "Load image 3 in gallery view" at bounding box center [198, 330] width 60 height 60
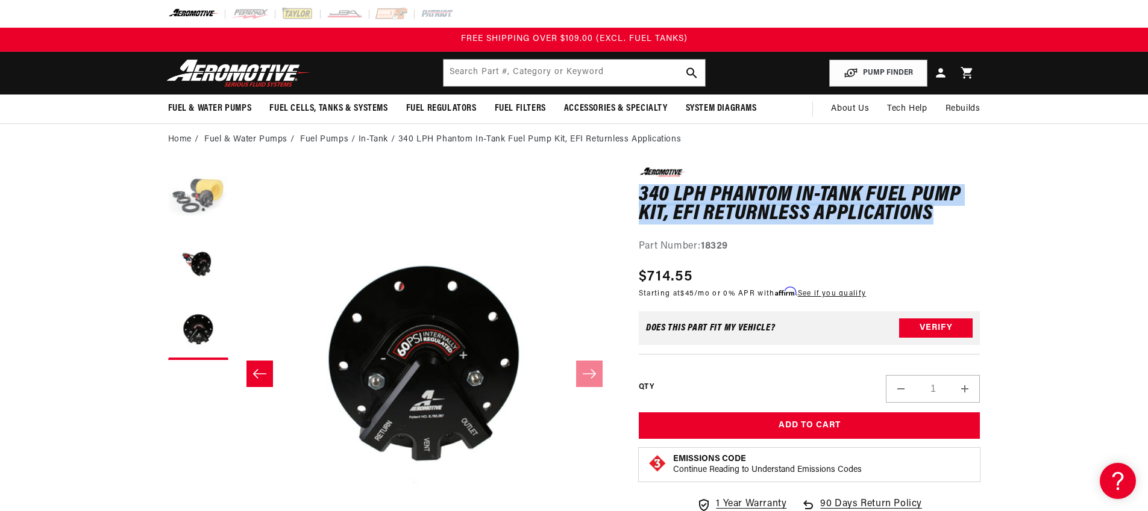
click at [197, 192] on button "Load image 1 in gallery view" at bounding box center [198, 197] width 60 height 60
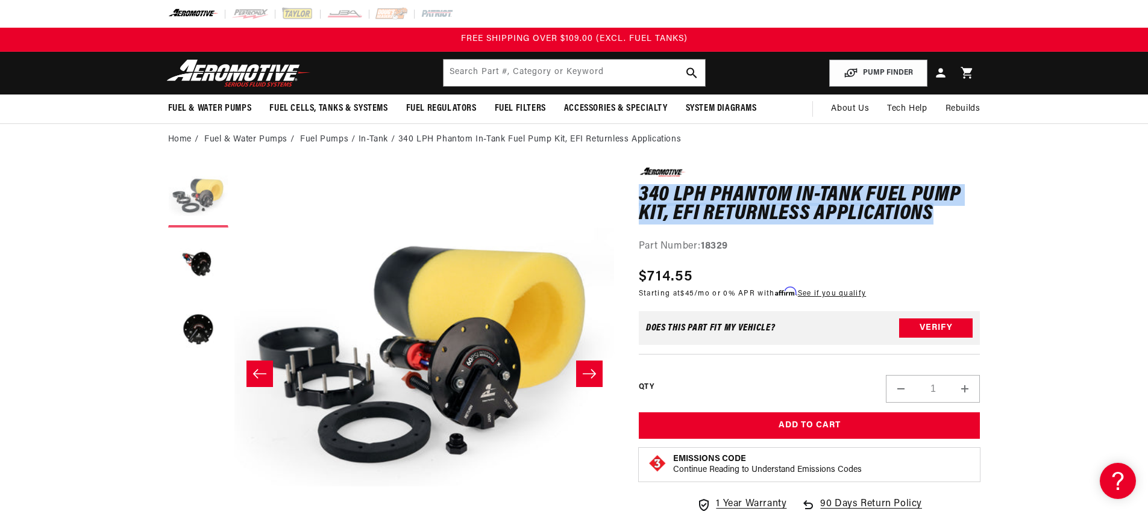
scroll to position [1, 0]
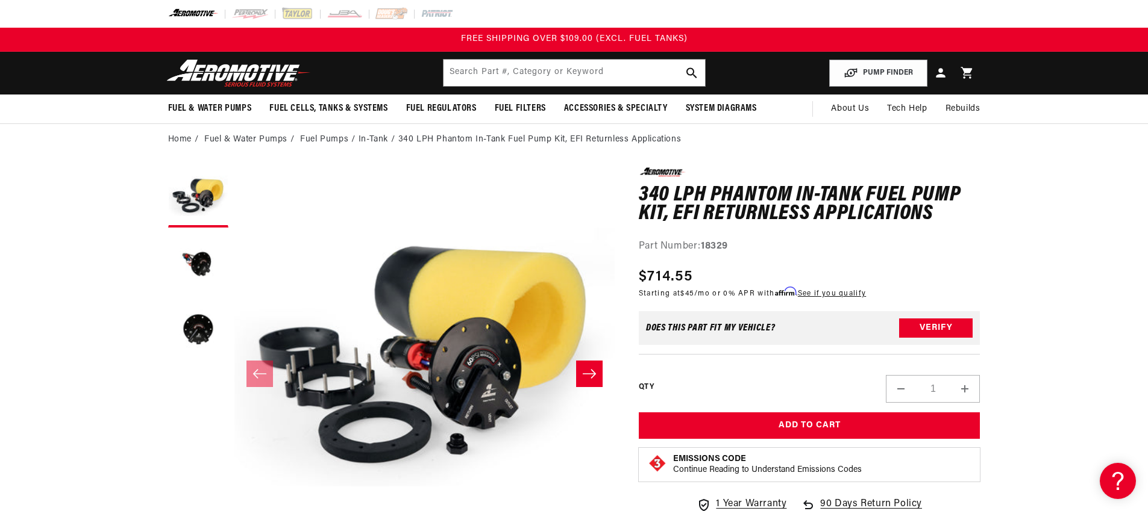
click at [961, 226] on div "0.0 star rating Write a review 340 LPH Phantom In-Tank Fuel Pump Kit, EFI Retur…" at bounding box center [810, 210] width 342 height 87
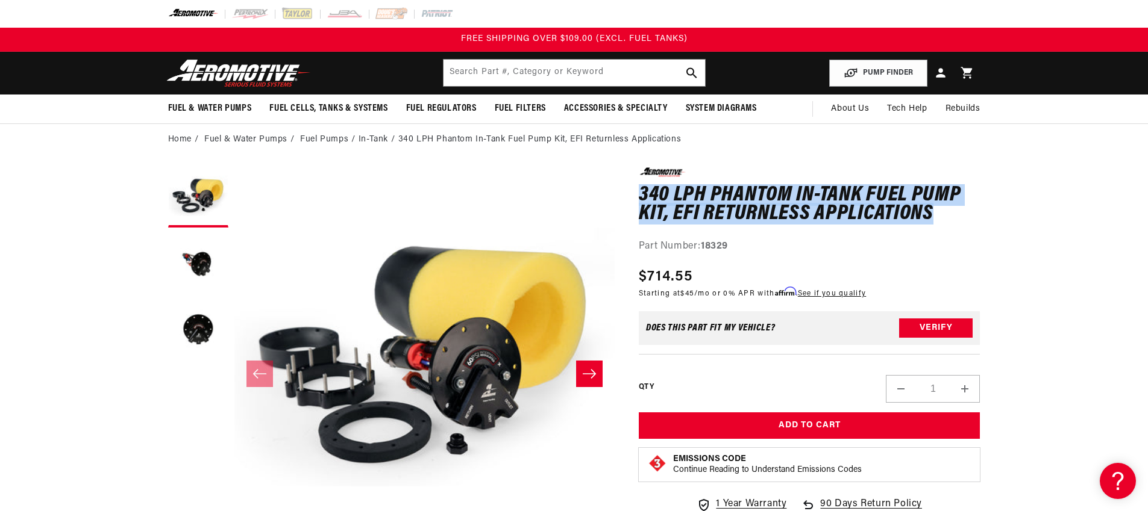
drag, startPoint x: 949, startPoint y: 219, endPoint x: 639, endPoint y: 204, distance: 310.0
click at [639, 204] on h1 "340 LPH Phantom In-Tank Fuel Pump Kit, EFI Returnless Applications" at bounding box center [810, 205] width 342 height 38
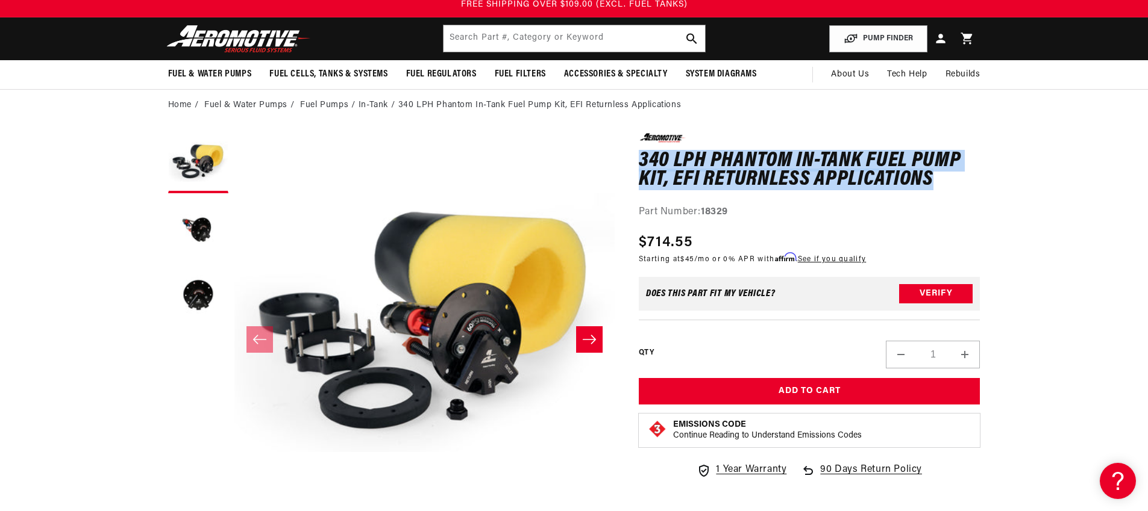
scroll to position [37, 0]
